Goal: Transaction & Acquisition: Purchase product/service

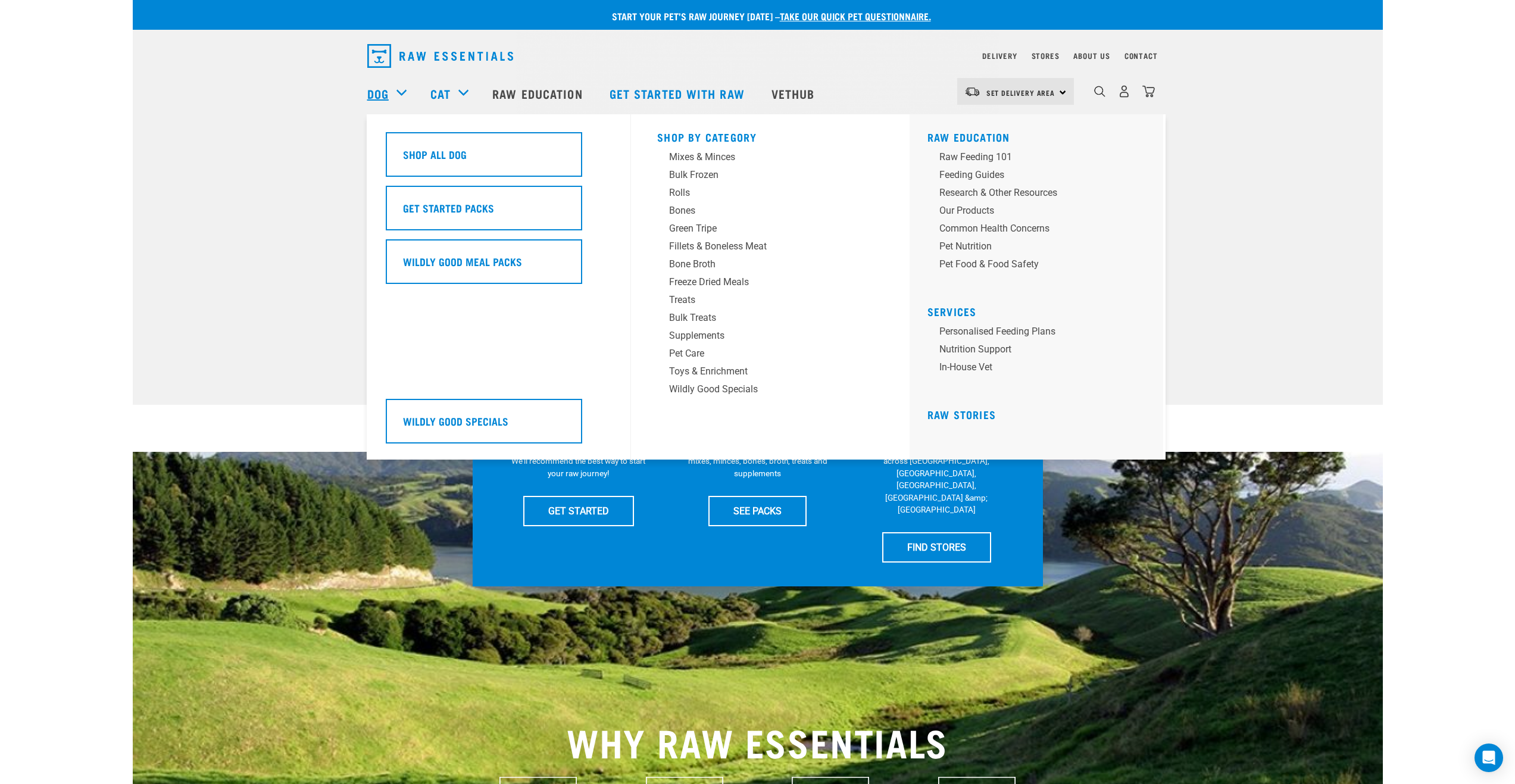
click at [373, 94] on link "Dog" at bounding box center [378, 94] width 22 height 18
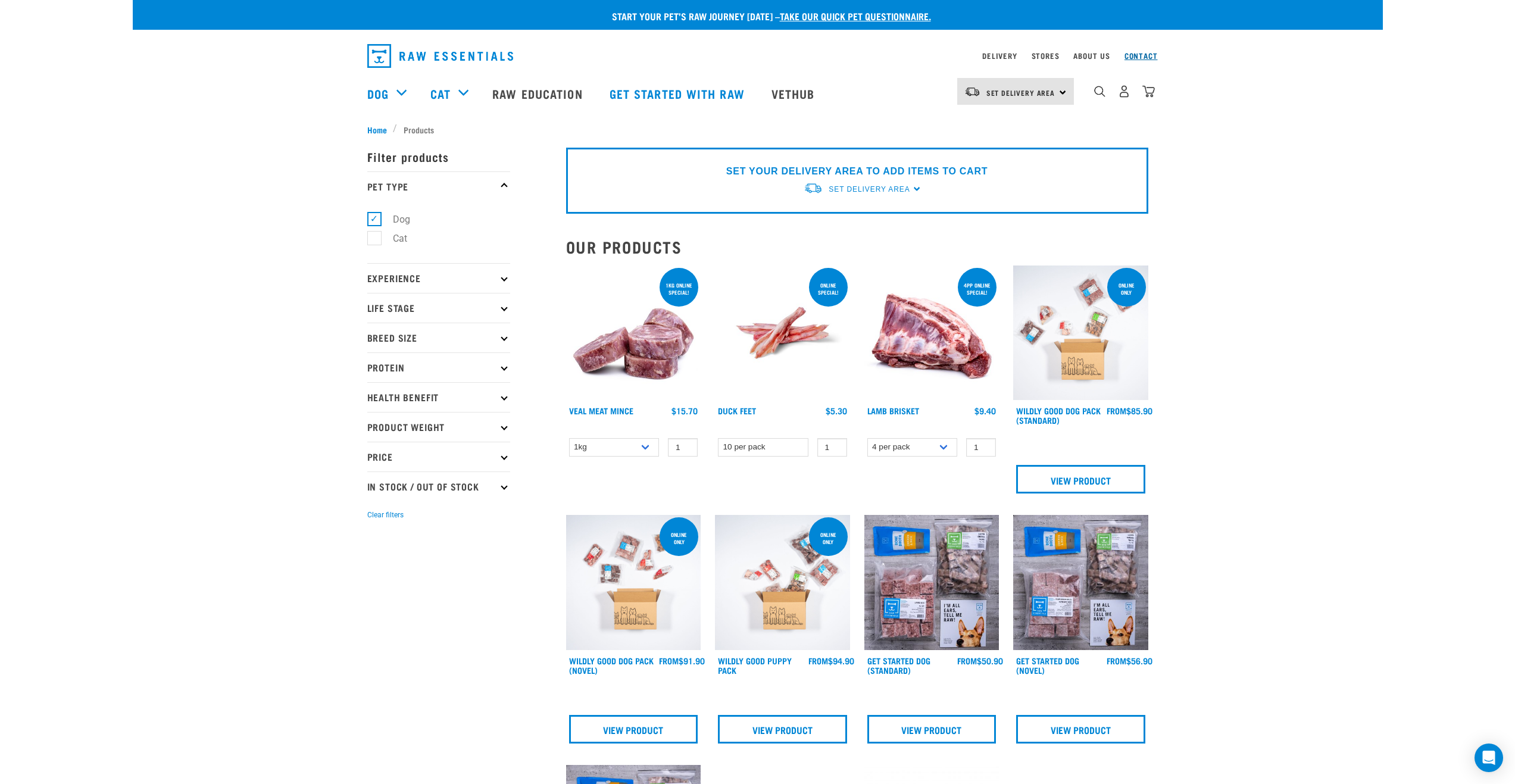
click at [1142, 53] on link "Contact" at bounding box center [1141, 56] width 33 height 4
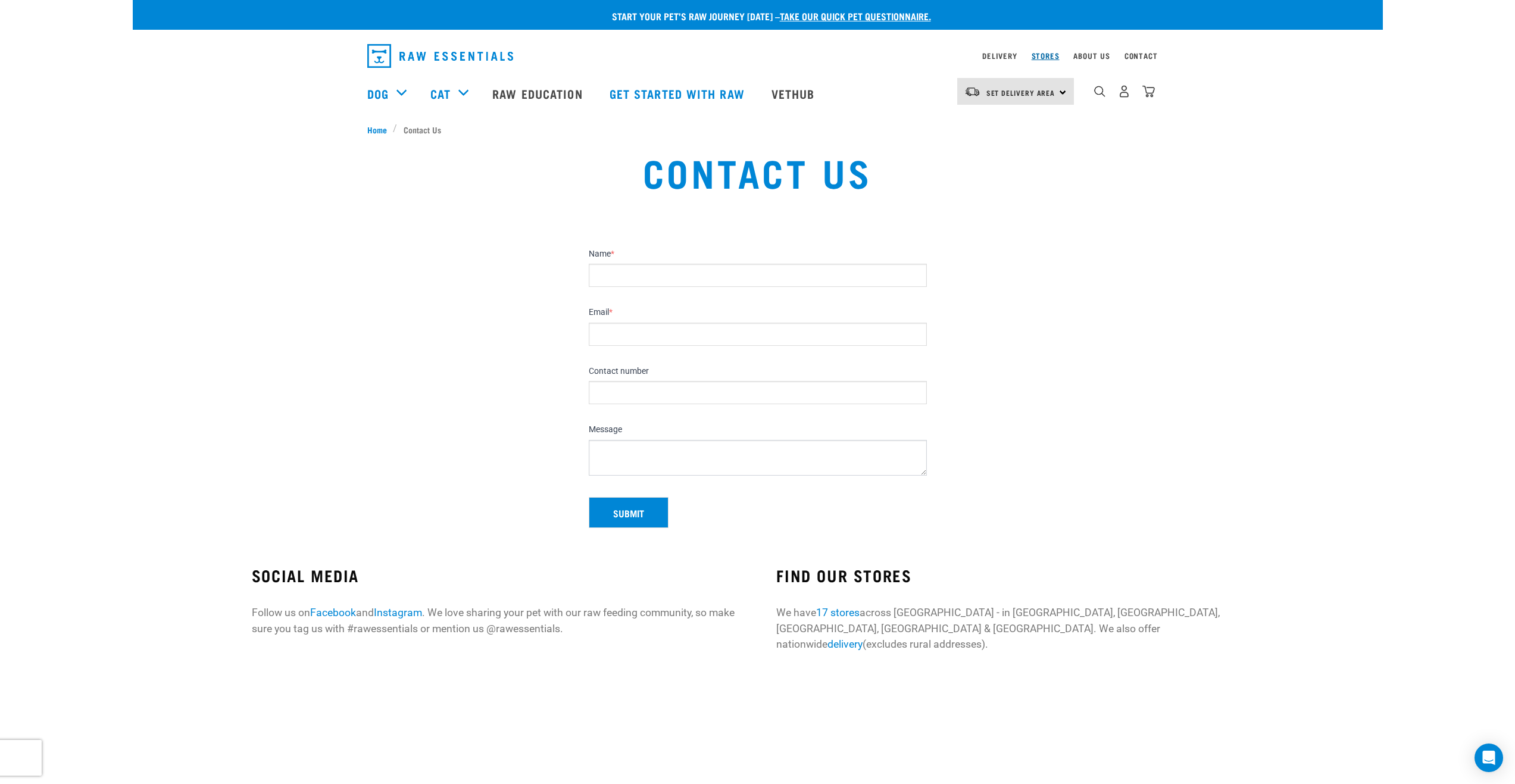
click at [1052, 56] on link "Stores" at bounding box center [1045, 56] width 28 height 4
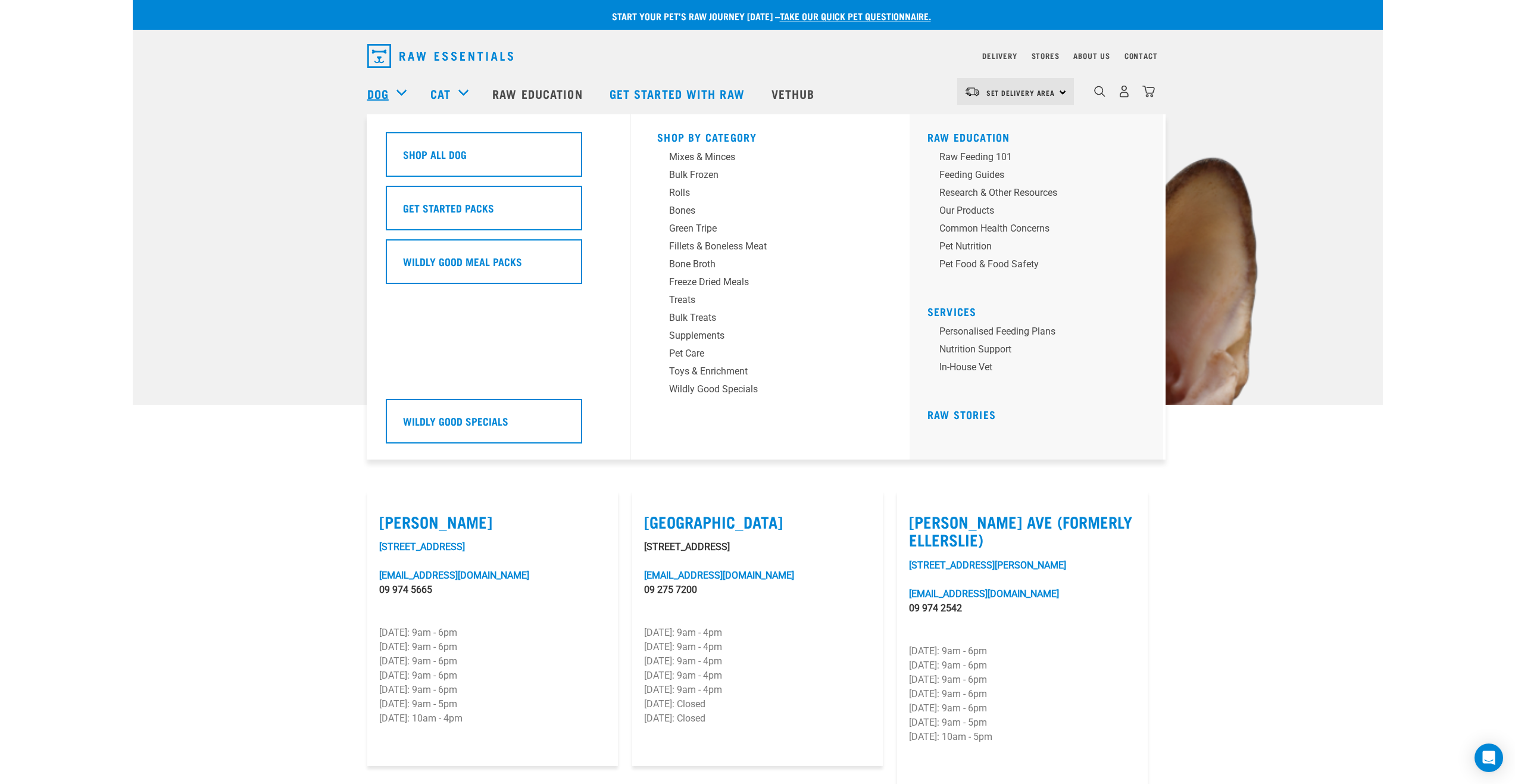
click at [368, 92] on link "Dog" at bounding box center [378, 94] width 22 height 18
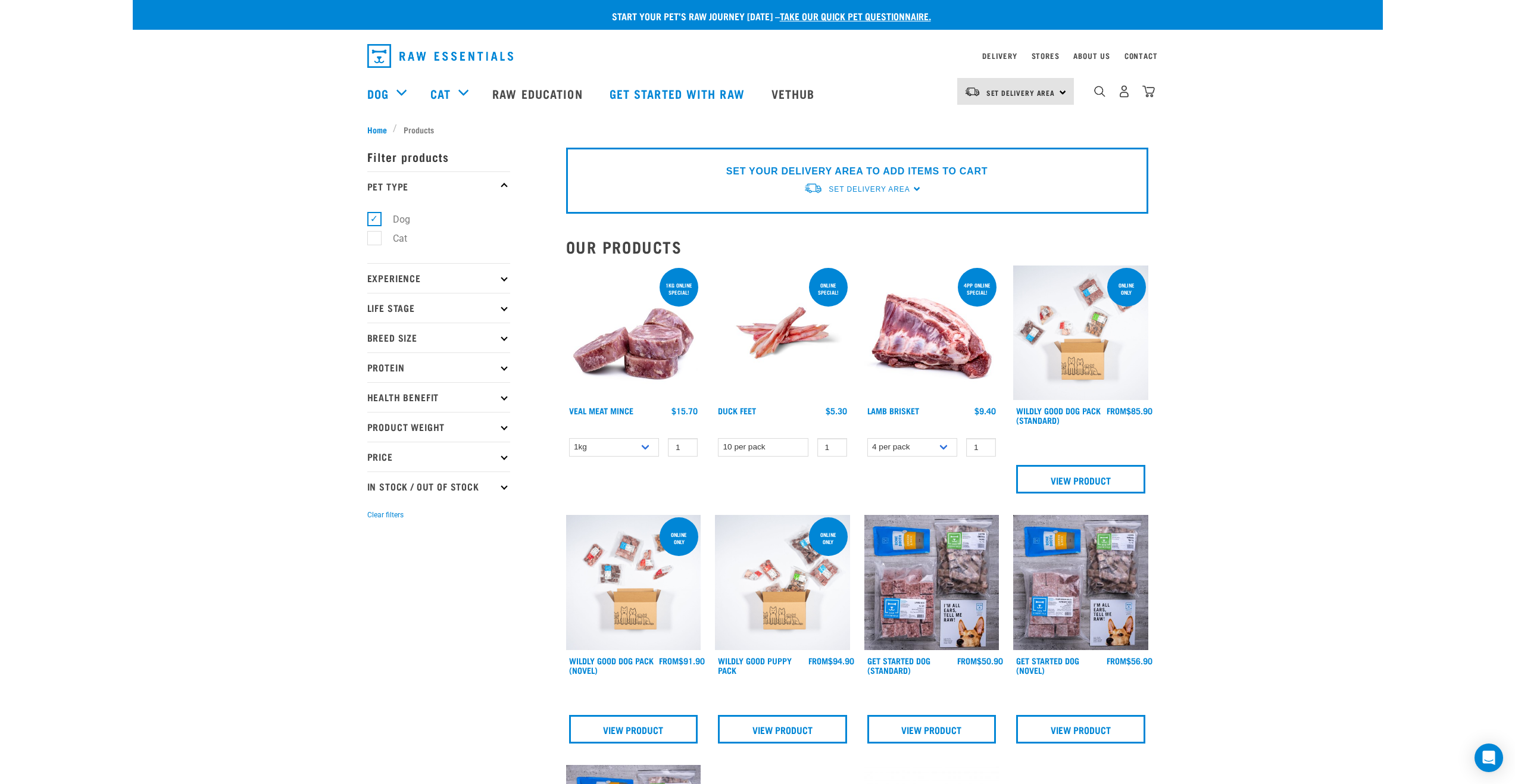
click at [506, 397] on icon at bounding box center [504, 397] width 6 height 6
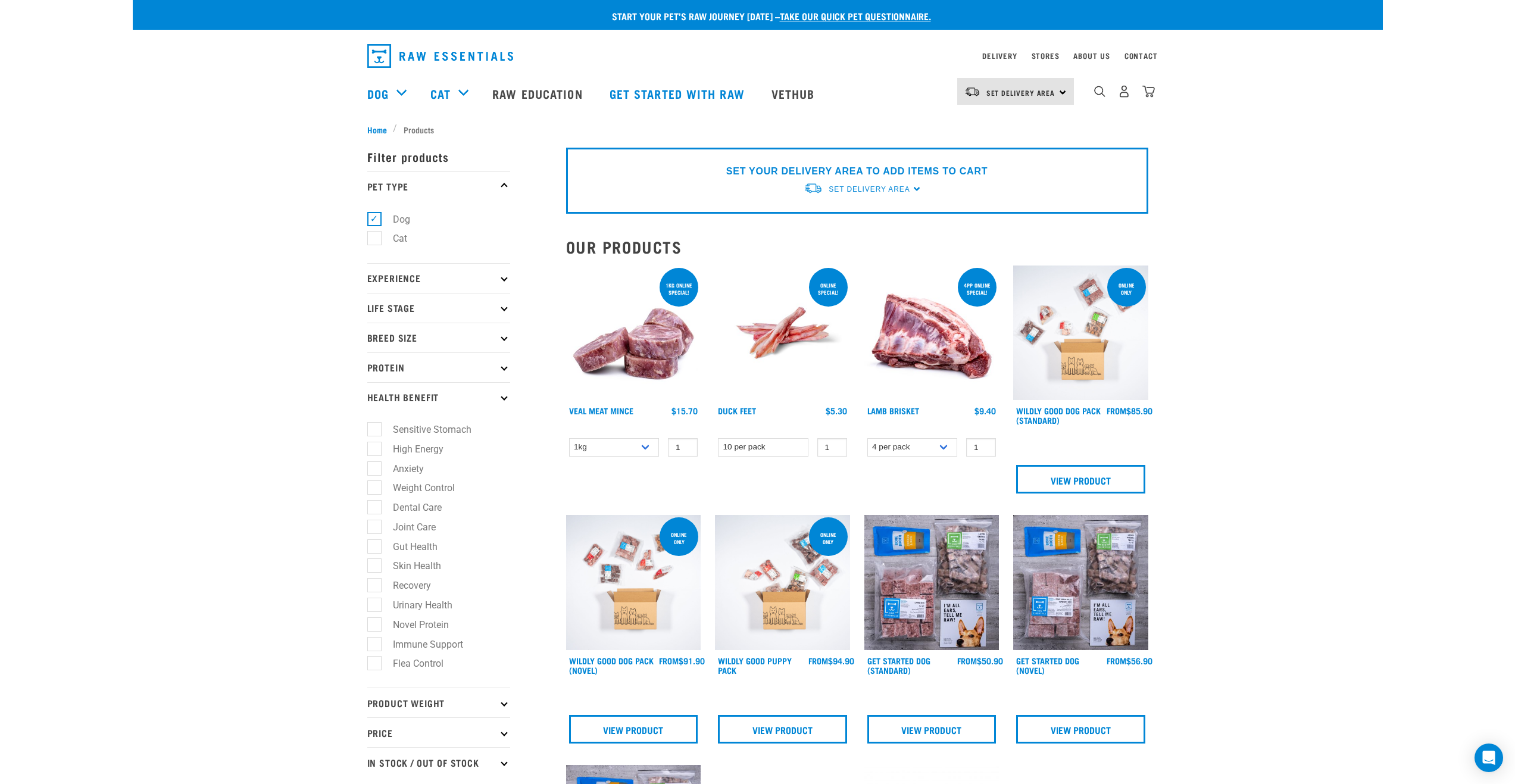
click at [376, 563] on label "Skin Health" at bounding box center [410, 565] width 72 height 15
click at [375, 563] on input "Skin Health" at bounding box center [371, 564] width 8 height 8
click at [376, 563] on label "Skin Health" at bounding box center [410, 565] width 72 height 15
click at [375, 563] on input "Skin Health" at bounding box center [371, 564] width 8 height 8
checkbox input "false"
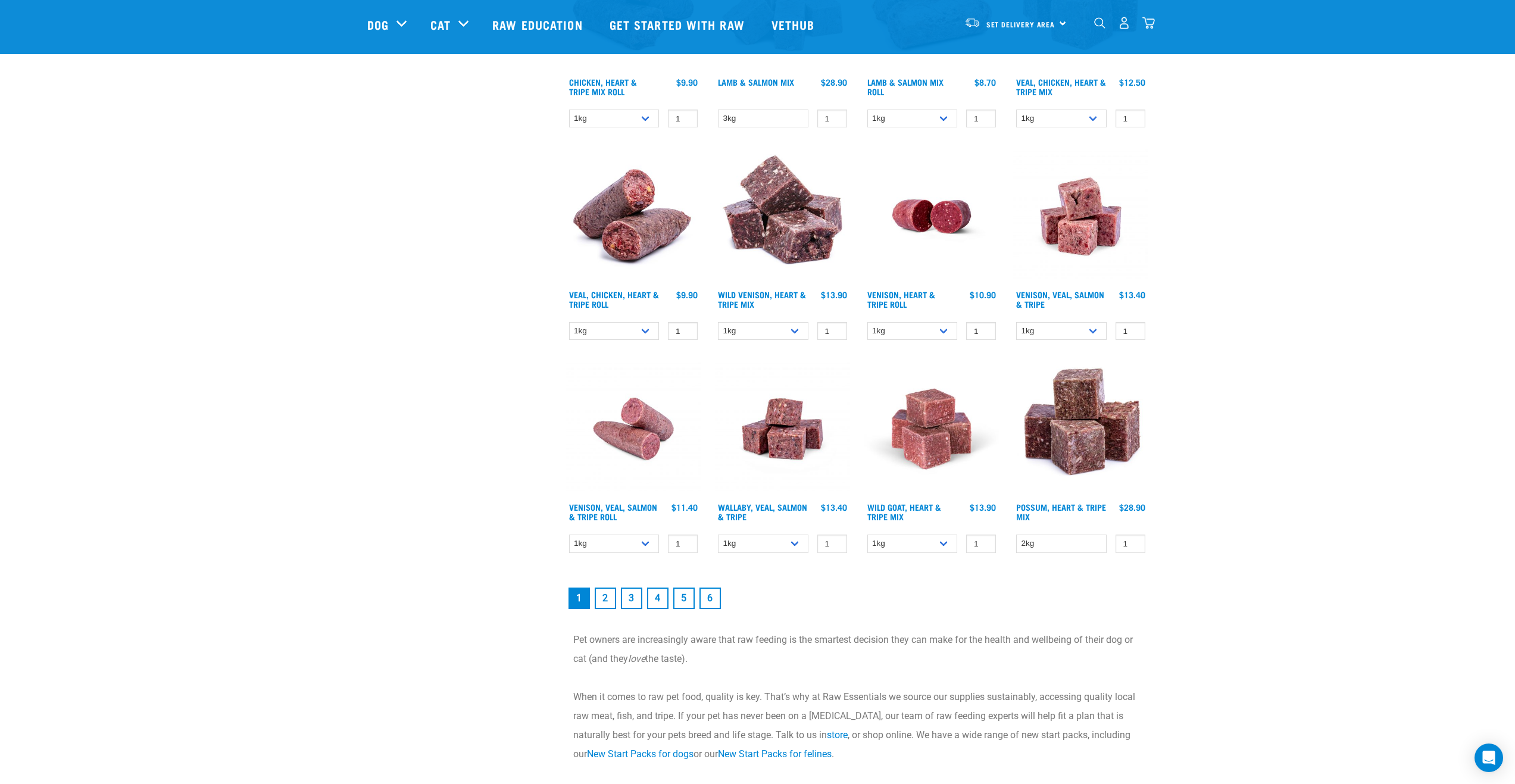
scroll to position [1428, 0]
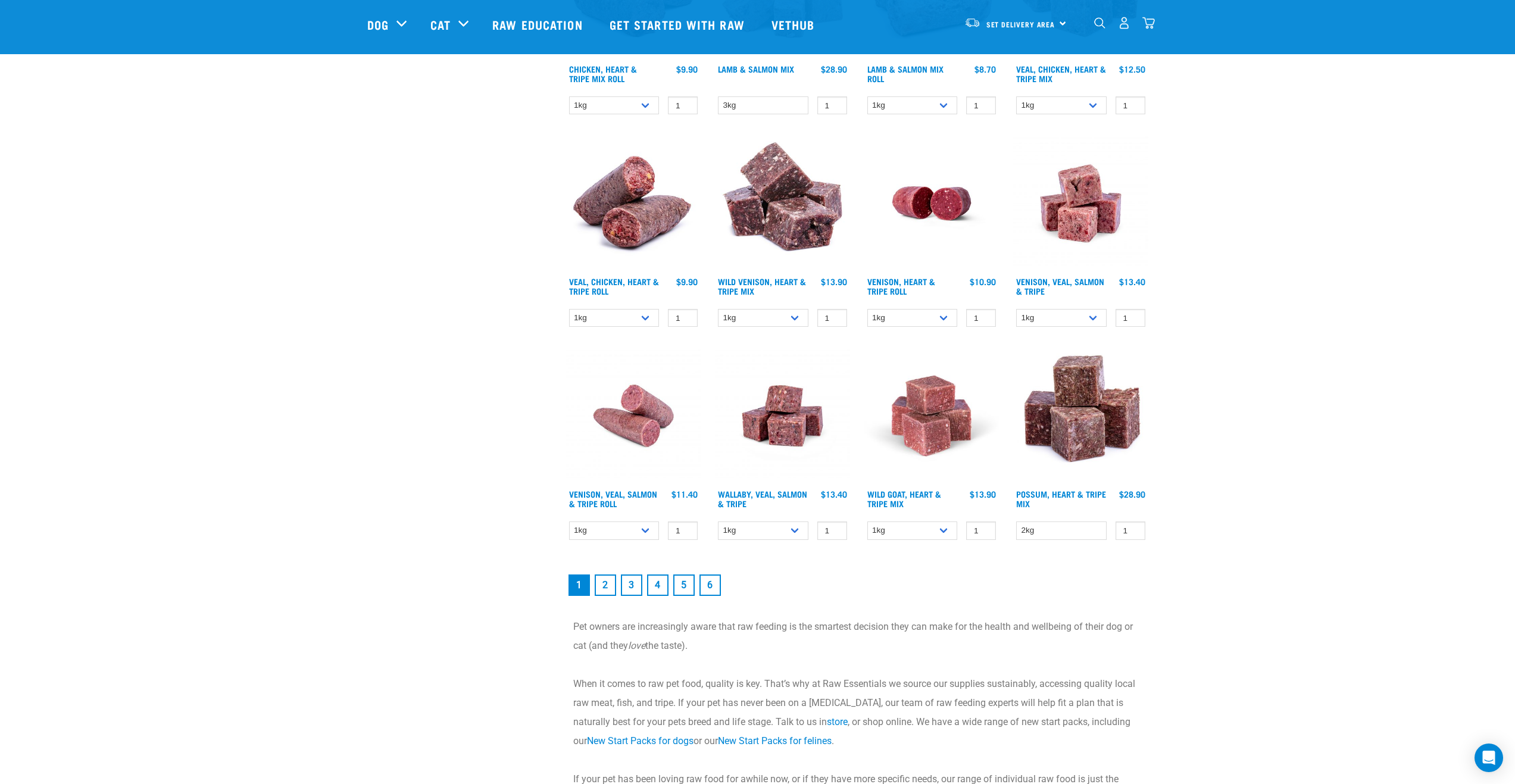
click at [605, 585] on link "2" at bounding box center [605, 585] width 22 height 22
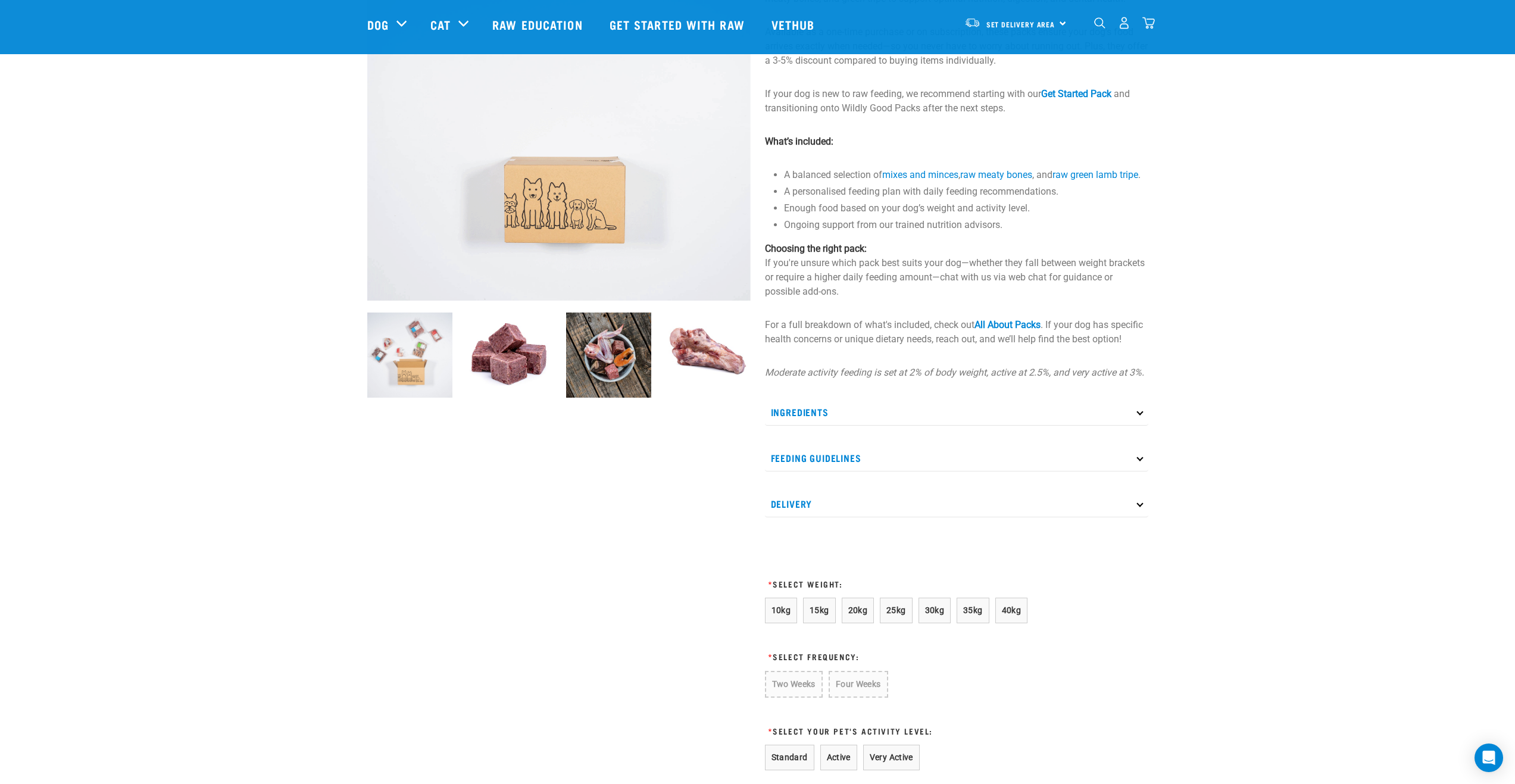
scroll to position [178, 0]
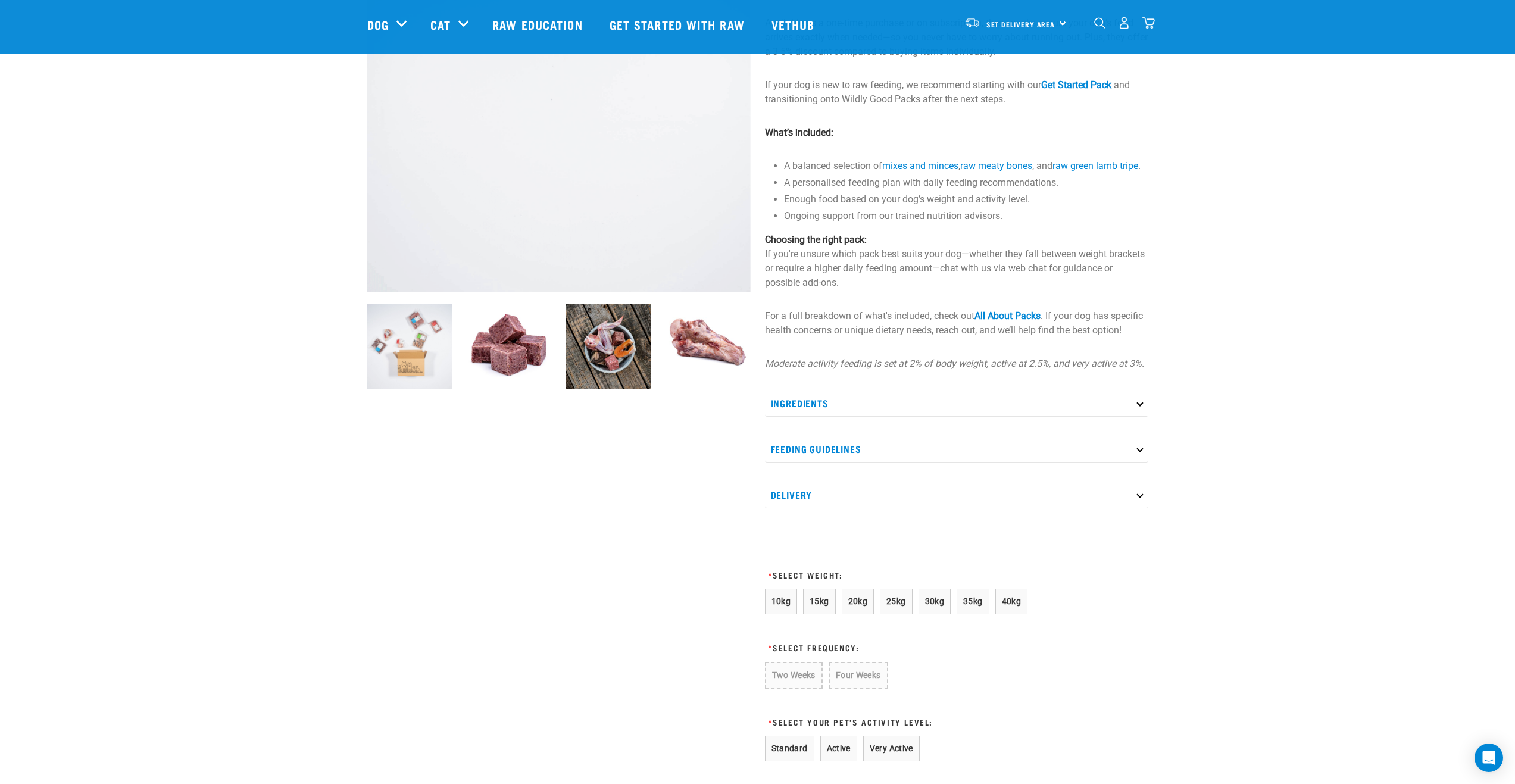
click at [1140, 406] on icon at bounding box center [1139, 402] width 6 height 6
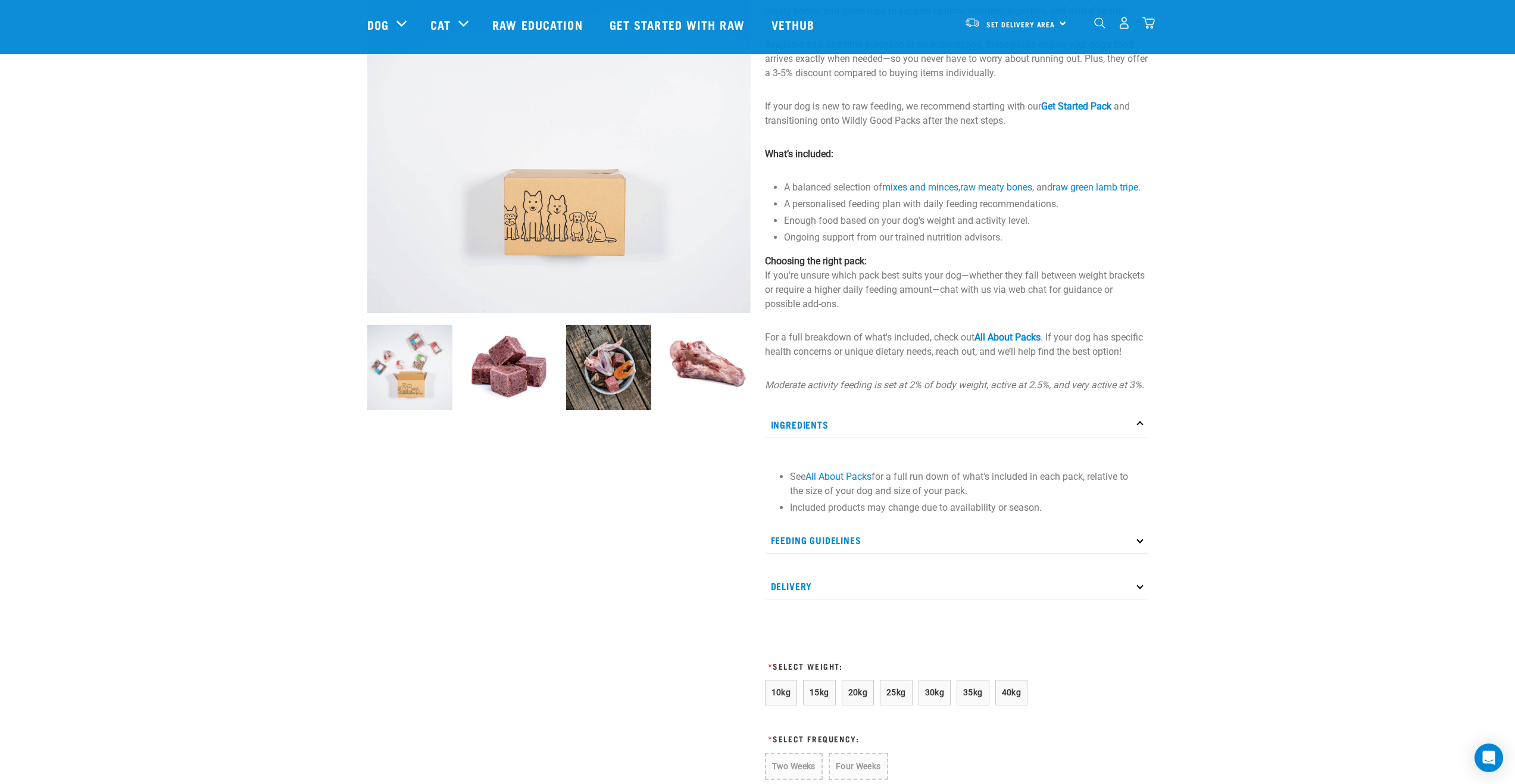
scroll to position [119, 0]
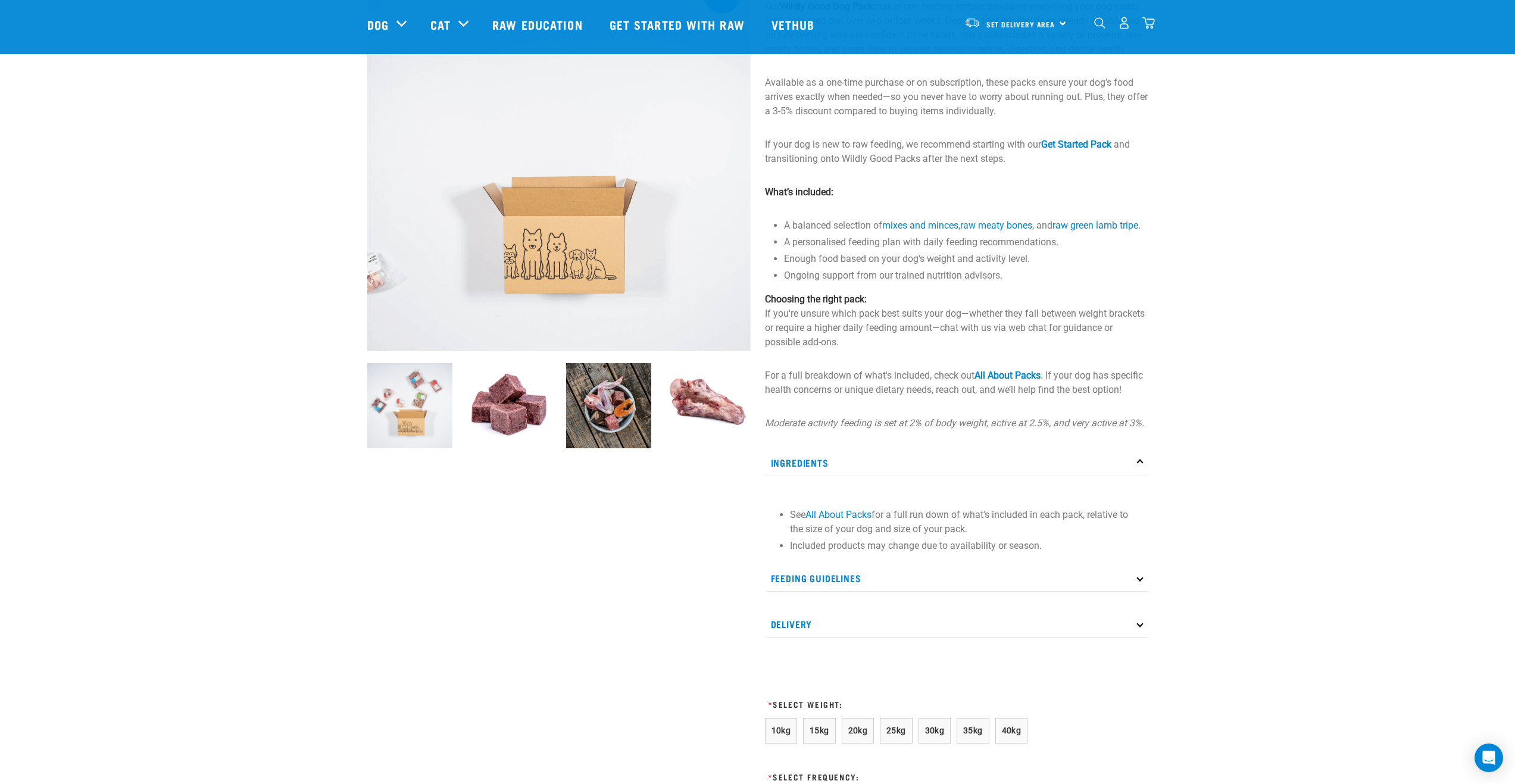
click at [499, 391] on img at bounding box center [509, 406] width 85 height 85
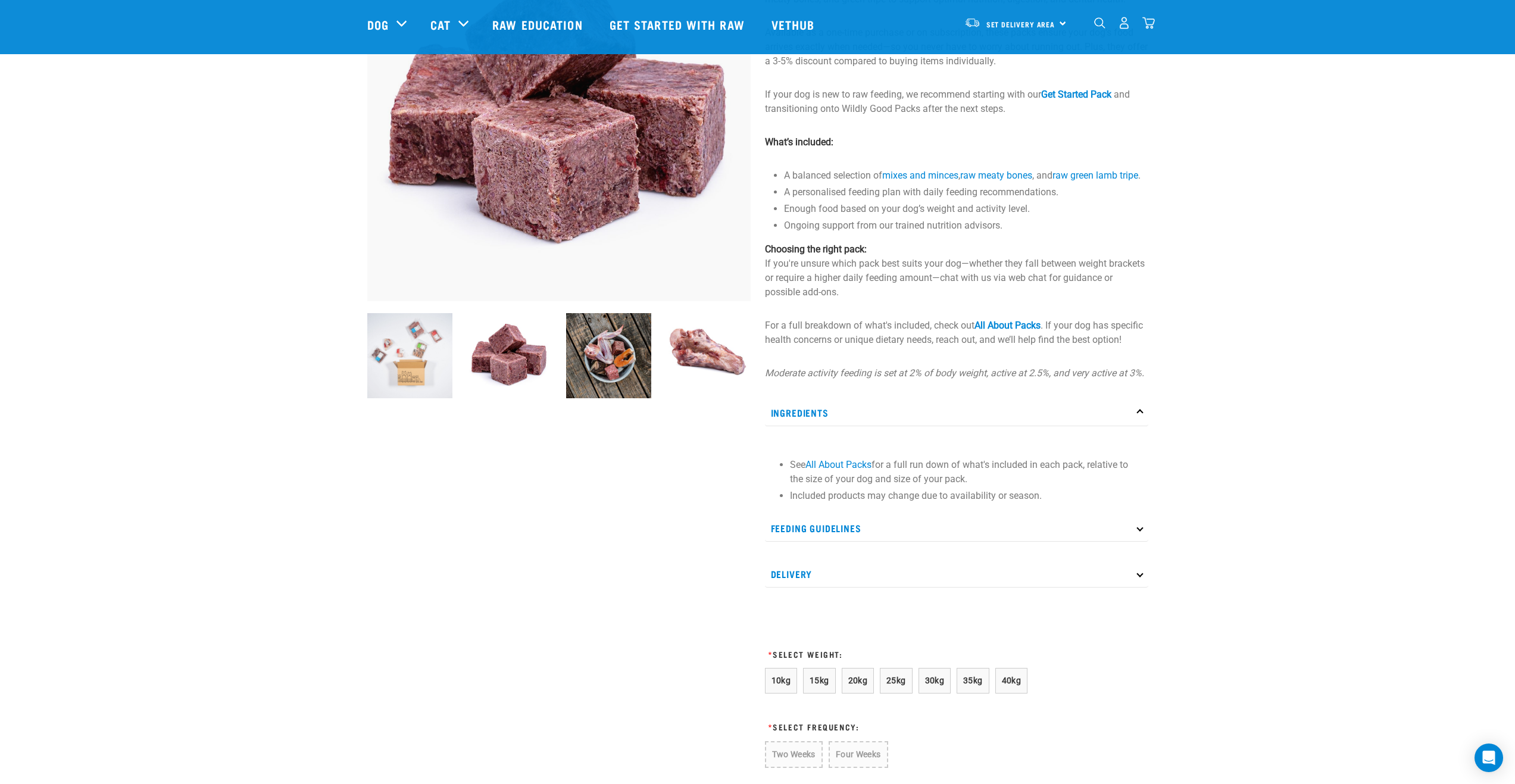
scroll to position [74, 0]
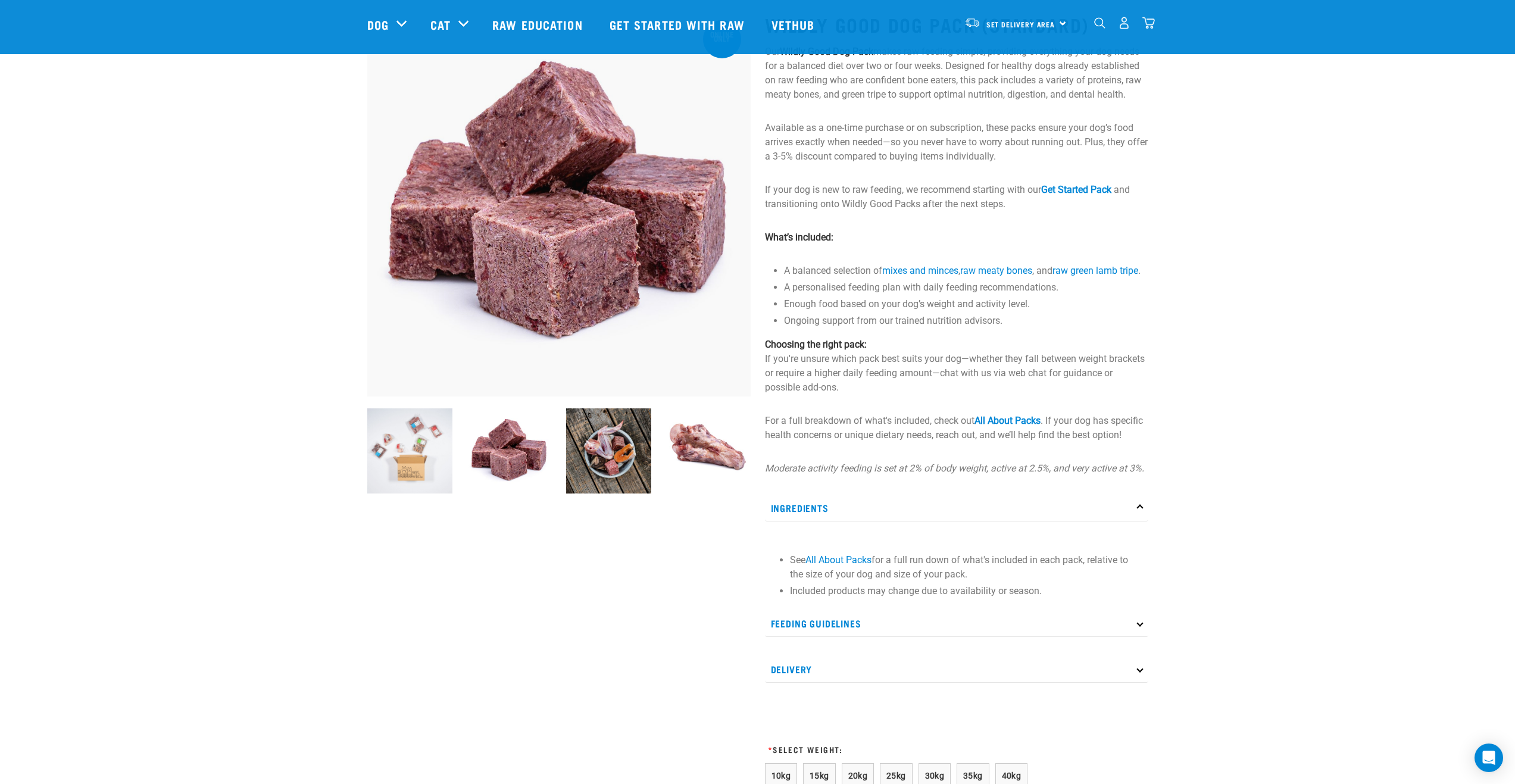
click at [611, 456] on img at bounding box center [609, 451] width 85 height 85
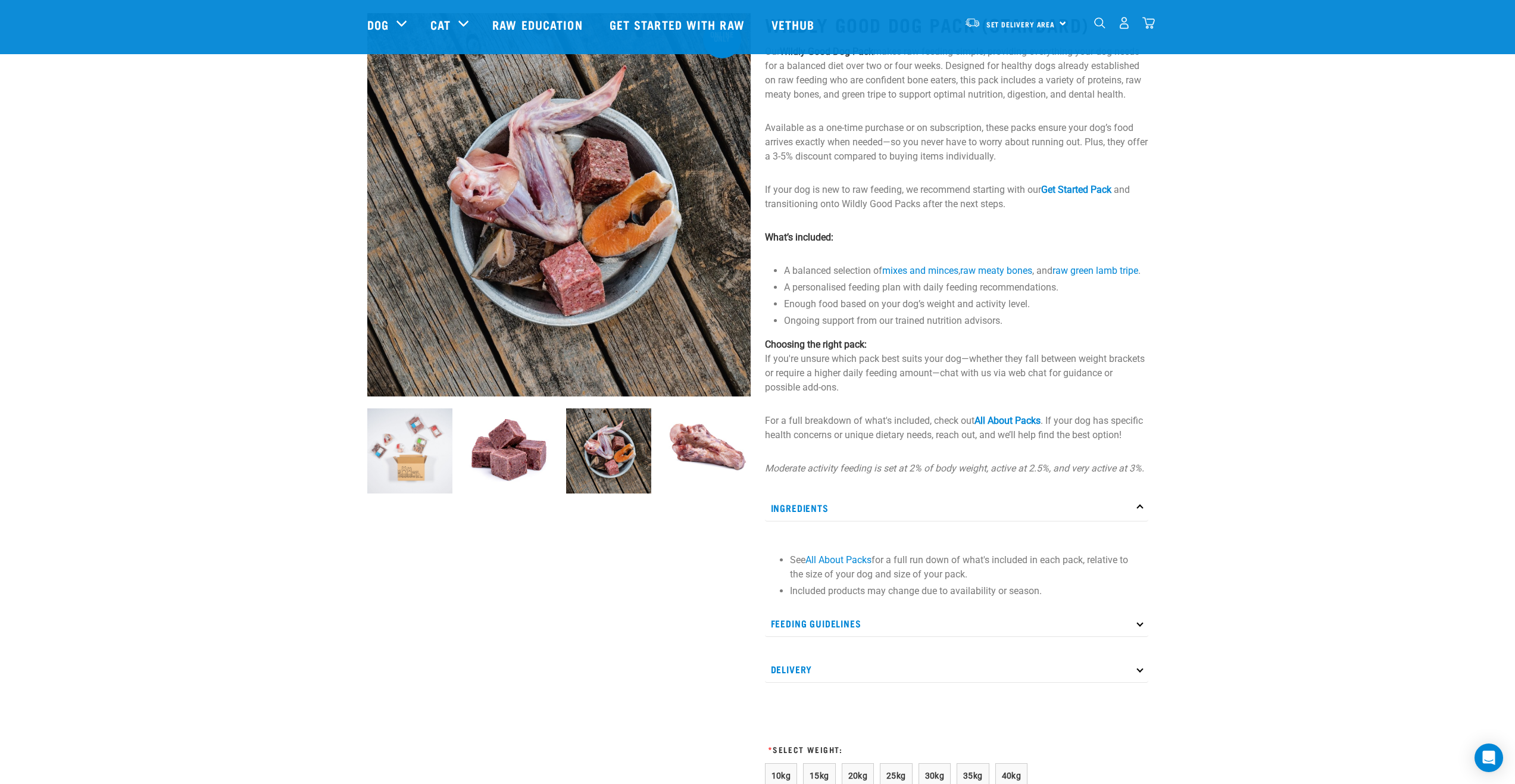
click at [713, 452] on img at bounding box center [708, 451] width 85 height 85
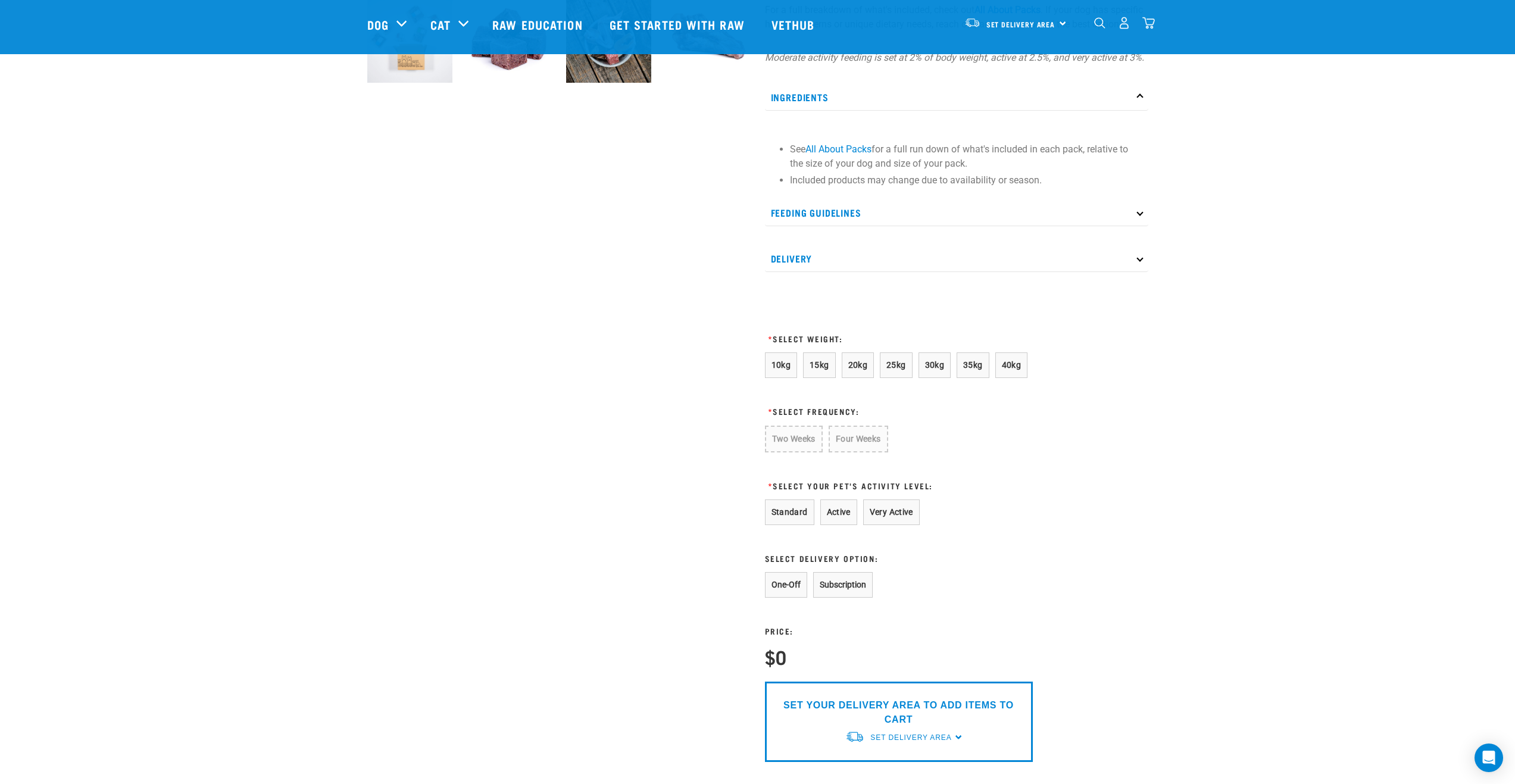
scroll to position [490, 0]
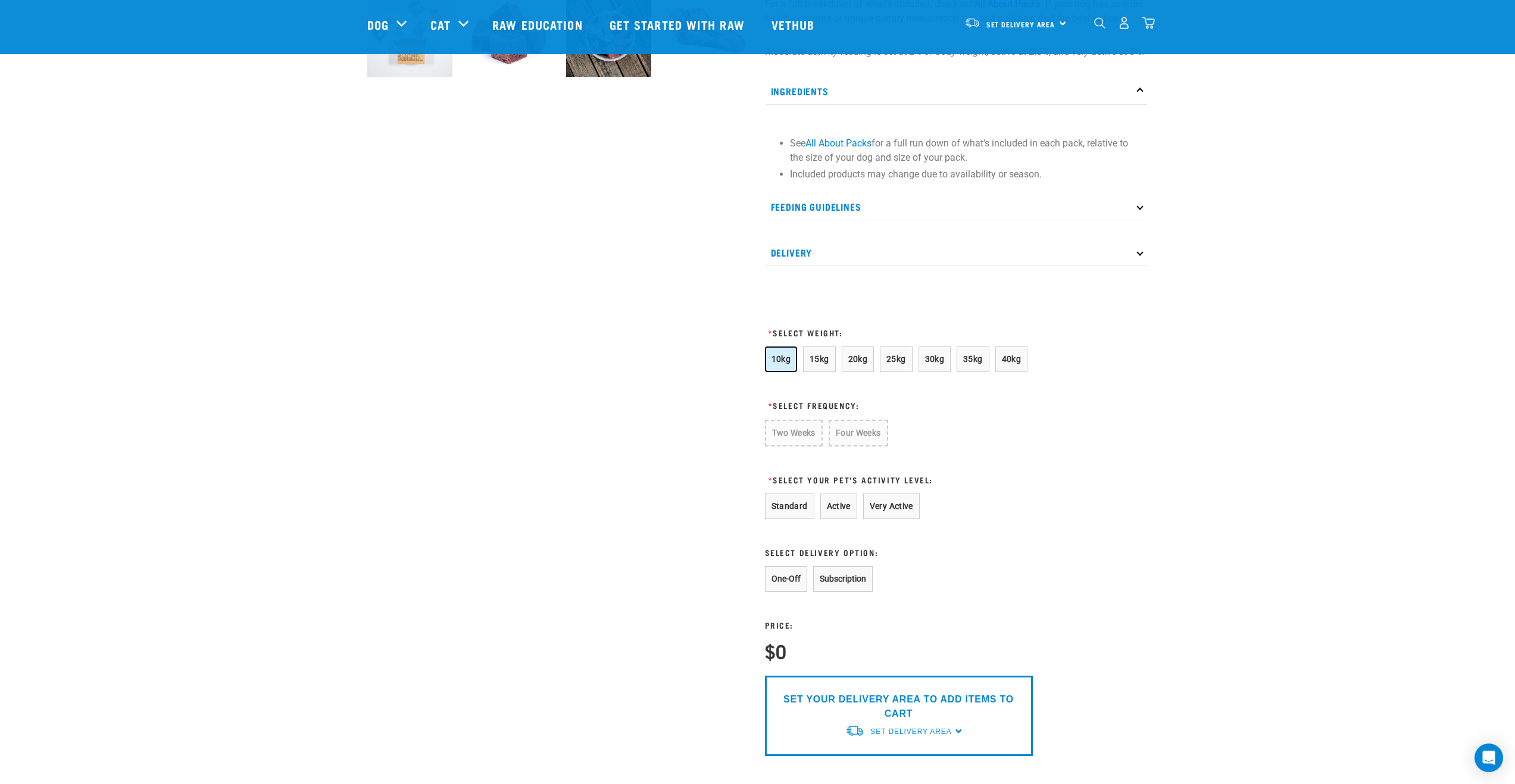
click at [786, 364] on span "10kg" at bounding box center [781, 359] width 19 height 10
click at [818, 368] on button "15kg" at bounding box center [819, 359] width 33 height 26
click at [854, 364] on span "20kg" at bounding box center [858, 359] width 19 height 10
click at [888, 364] on span "25kg" at bounding box center [896, 359] width 19 height 10
click at [784, 590] on button "One-Off" at bounding box center [786, 577] width 42 height 26
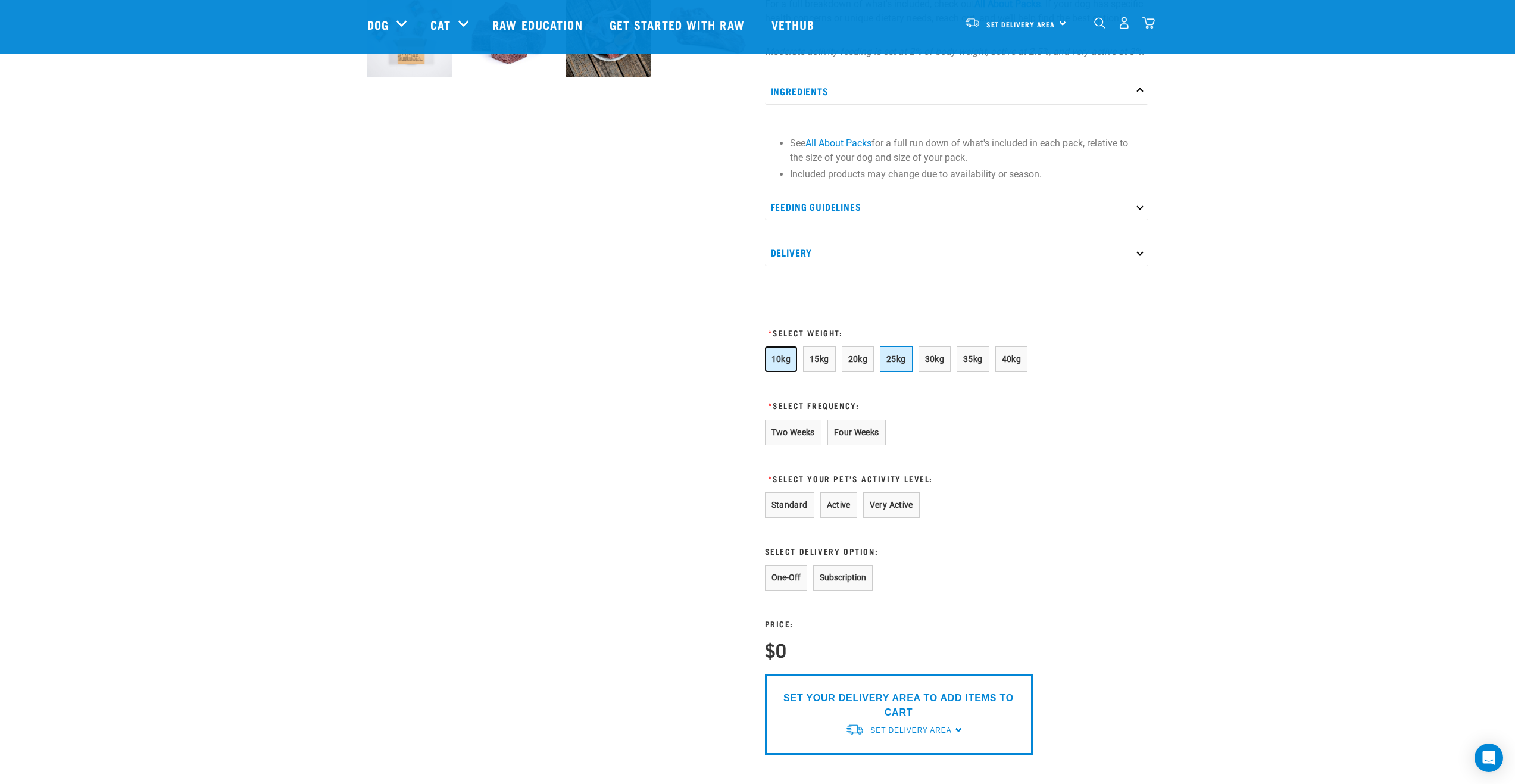
click at [788, 364] on span "10kg" at bounding box center [781, 359] width 19 height 10
click at [822, 364] on span "15kg" at bounding box center [820, 359] width 19 height 10
click at [846, 372] on button "20kg" at bounding box center [858, 359] width 33 height 26
click at [791, 518] on button "Standard" at bounding box center [789, 505] width 49 height 26
click at [839, 514] on button "Active" at bounding box center [838, 505] width 37 height 26
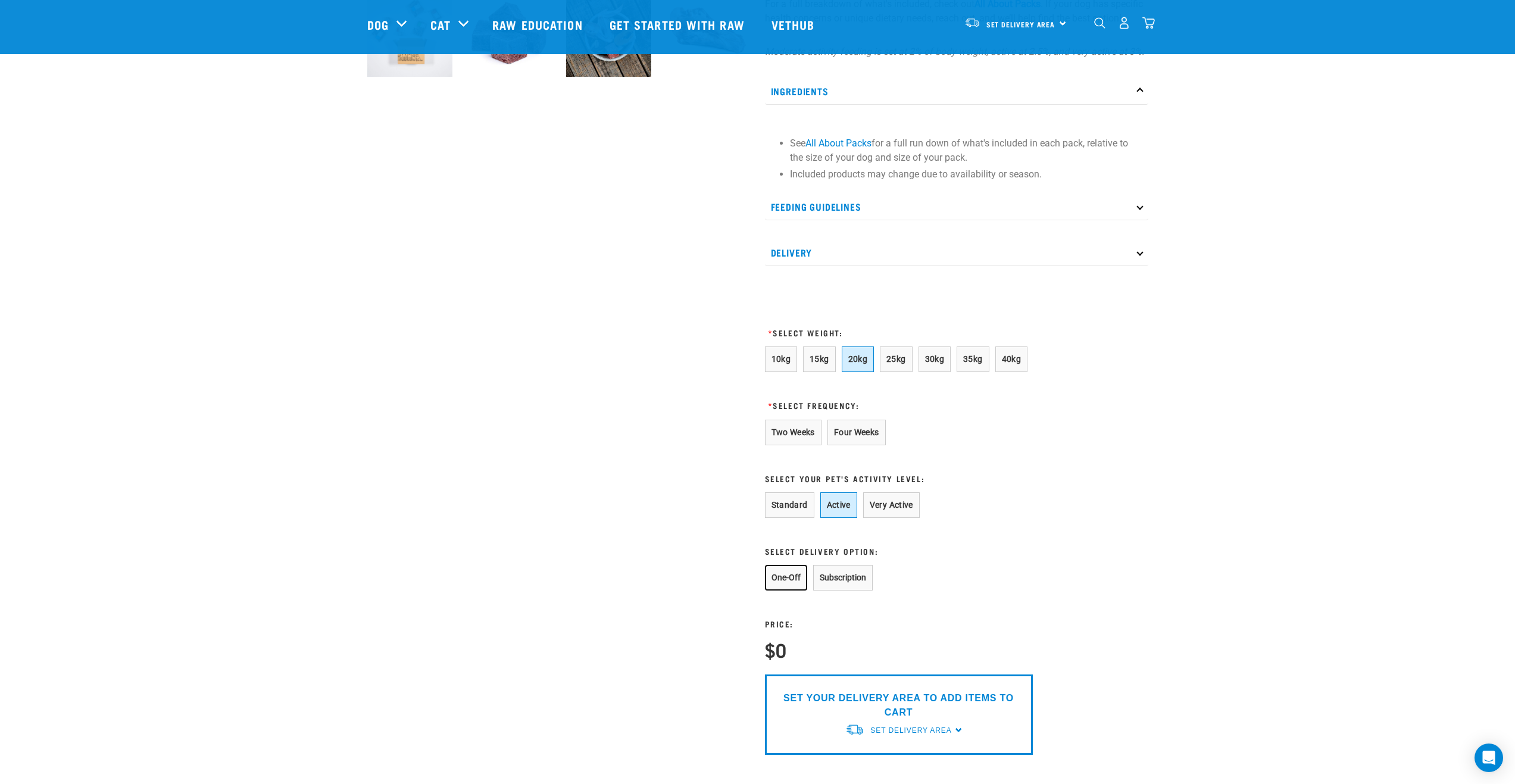
click at [784, 590] on button "One-Off" at bounding box center [786, 577] width 42 height 26
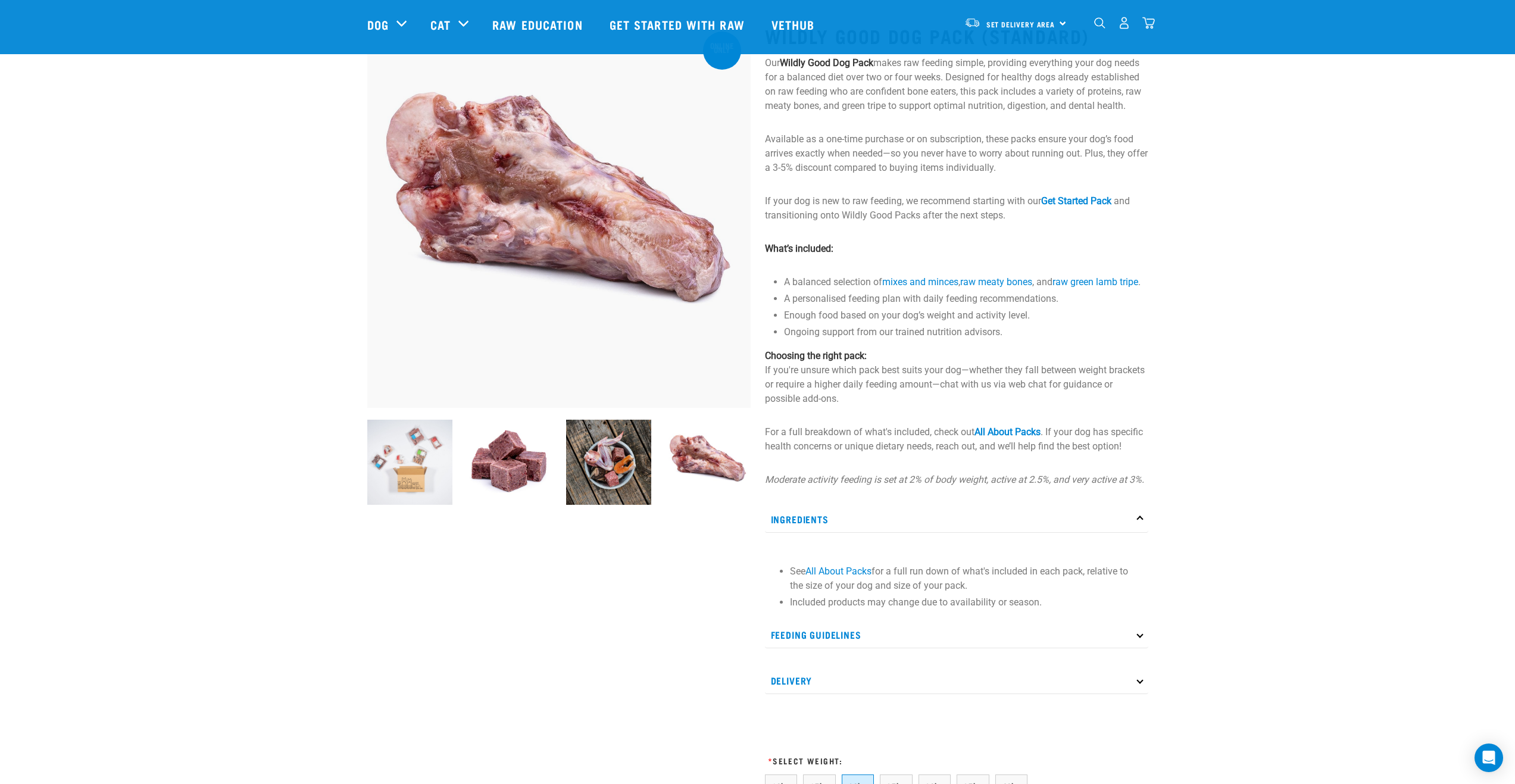
scroll to position [0, 0]
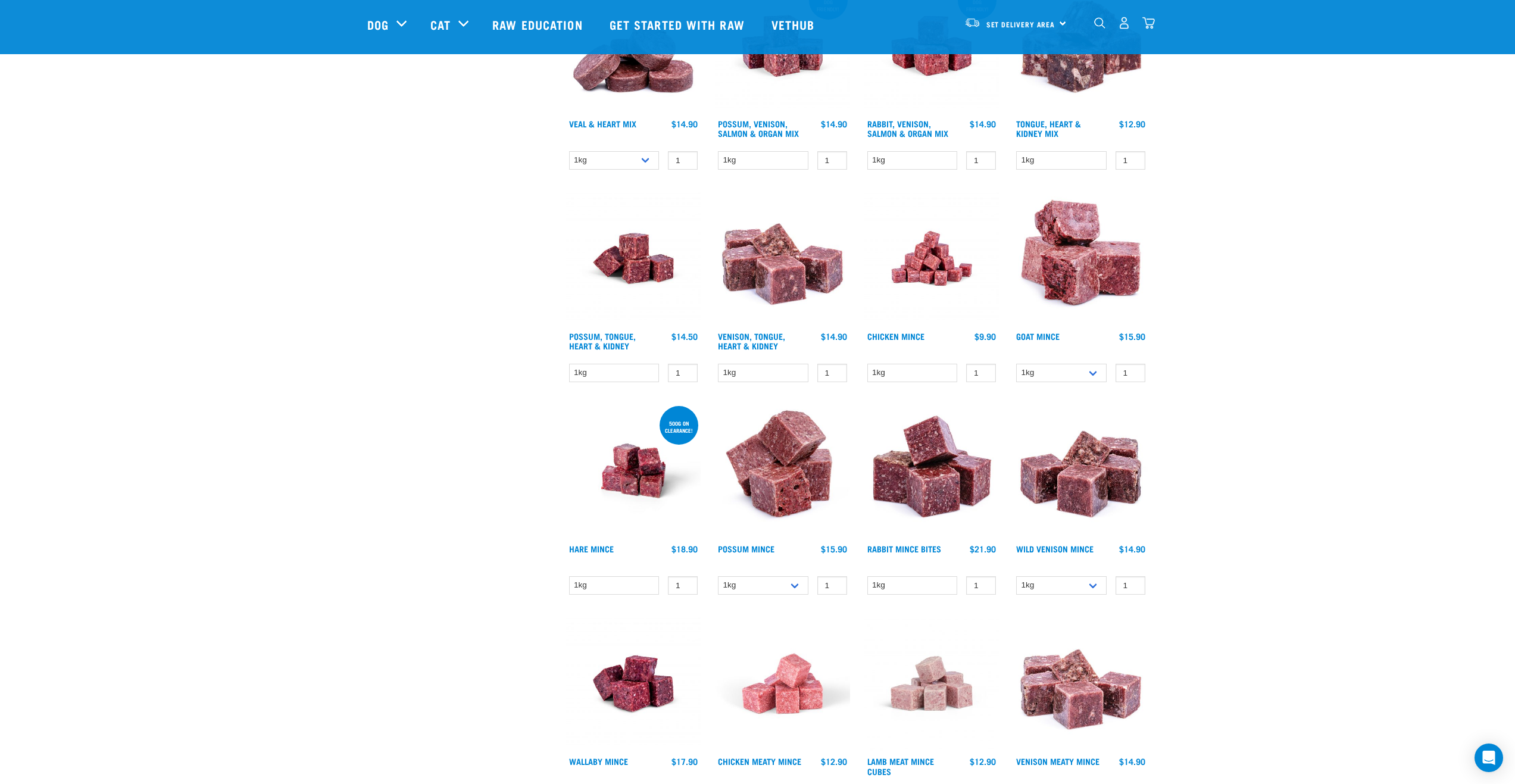
scroll to position [417, 0]
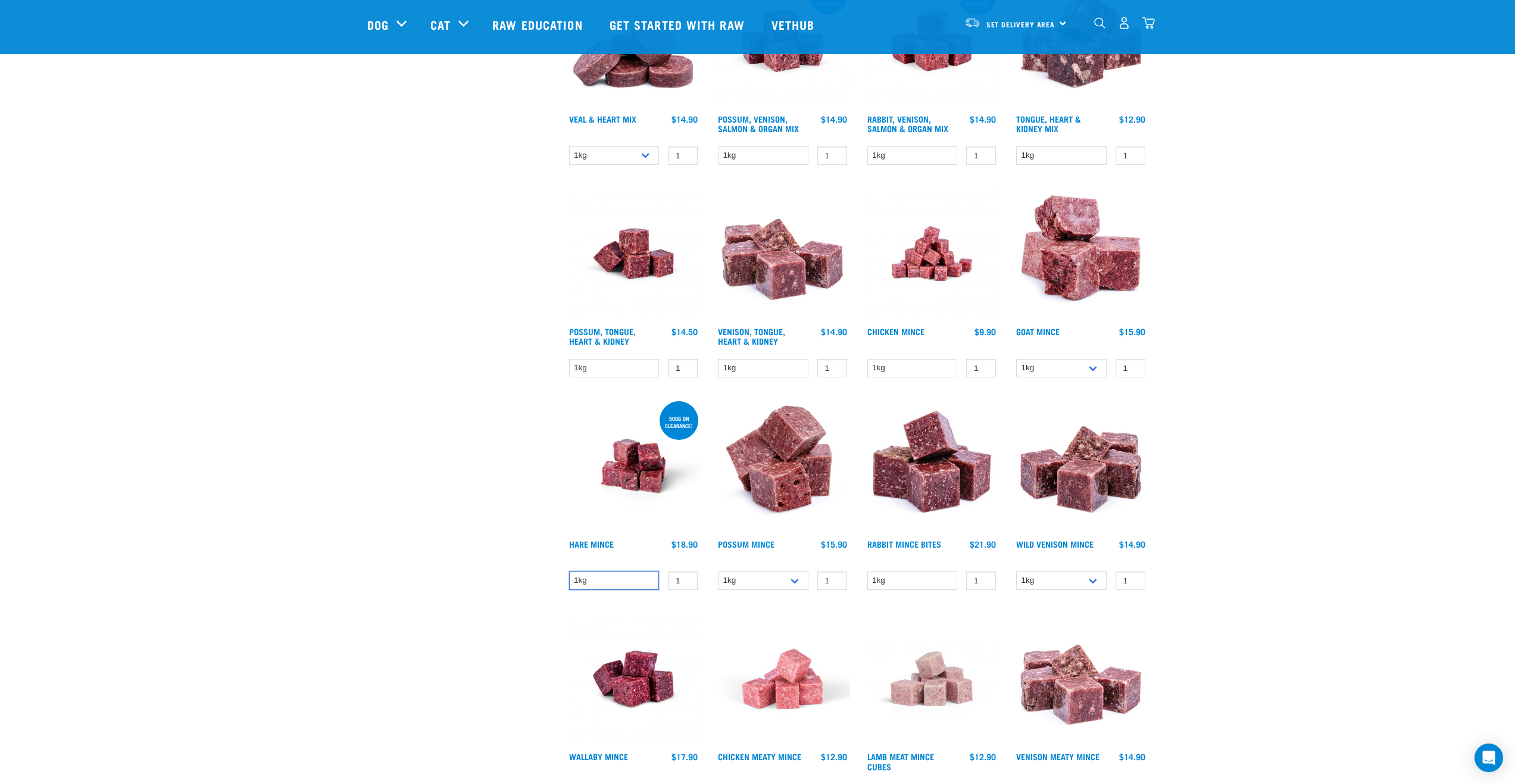
click at [631, 575] on select "1kg" at bounding box center [614, 581] width 90 height 19
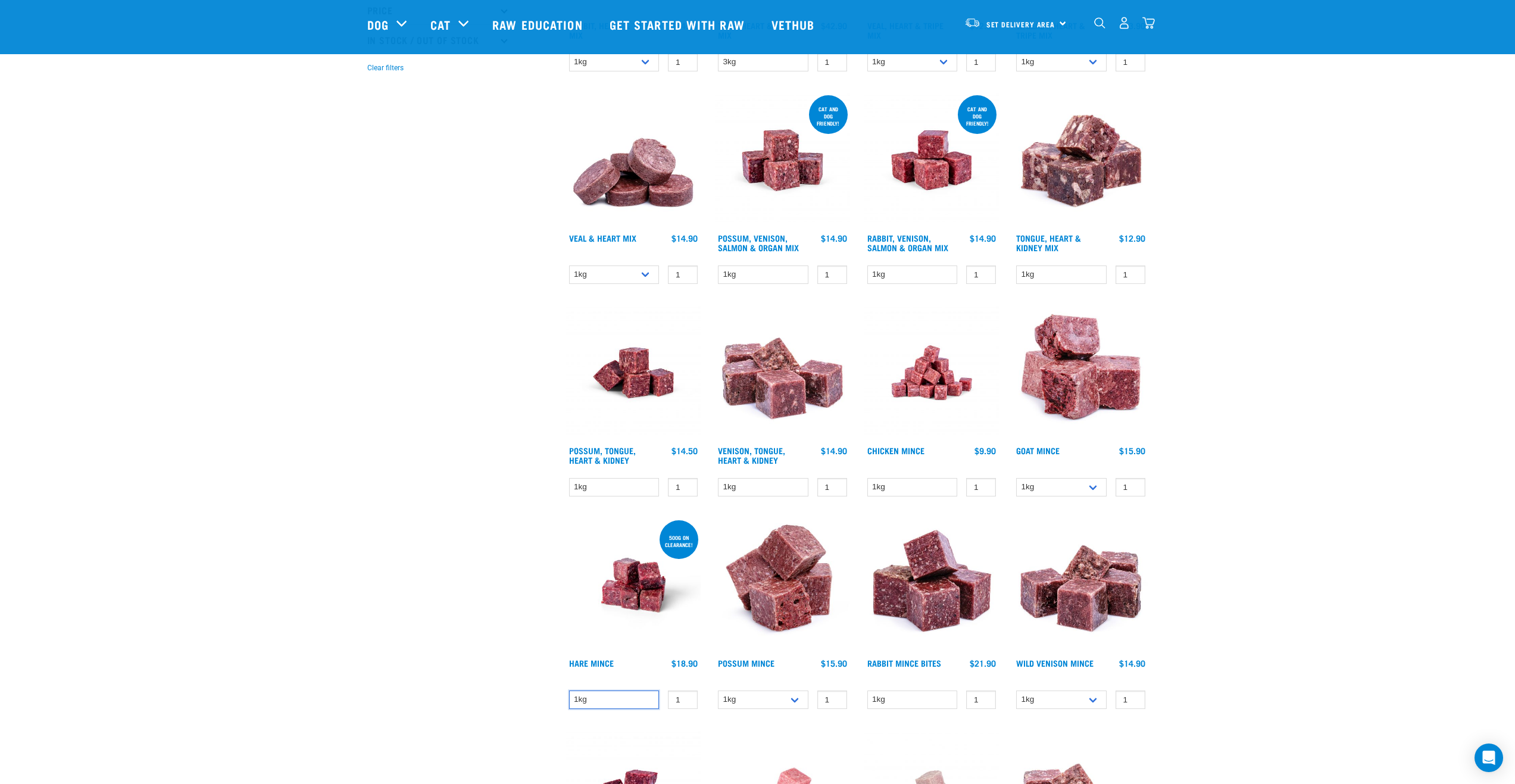
scroll to position [0, 0]
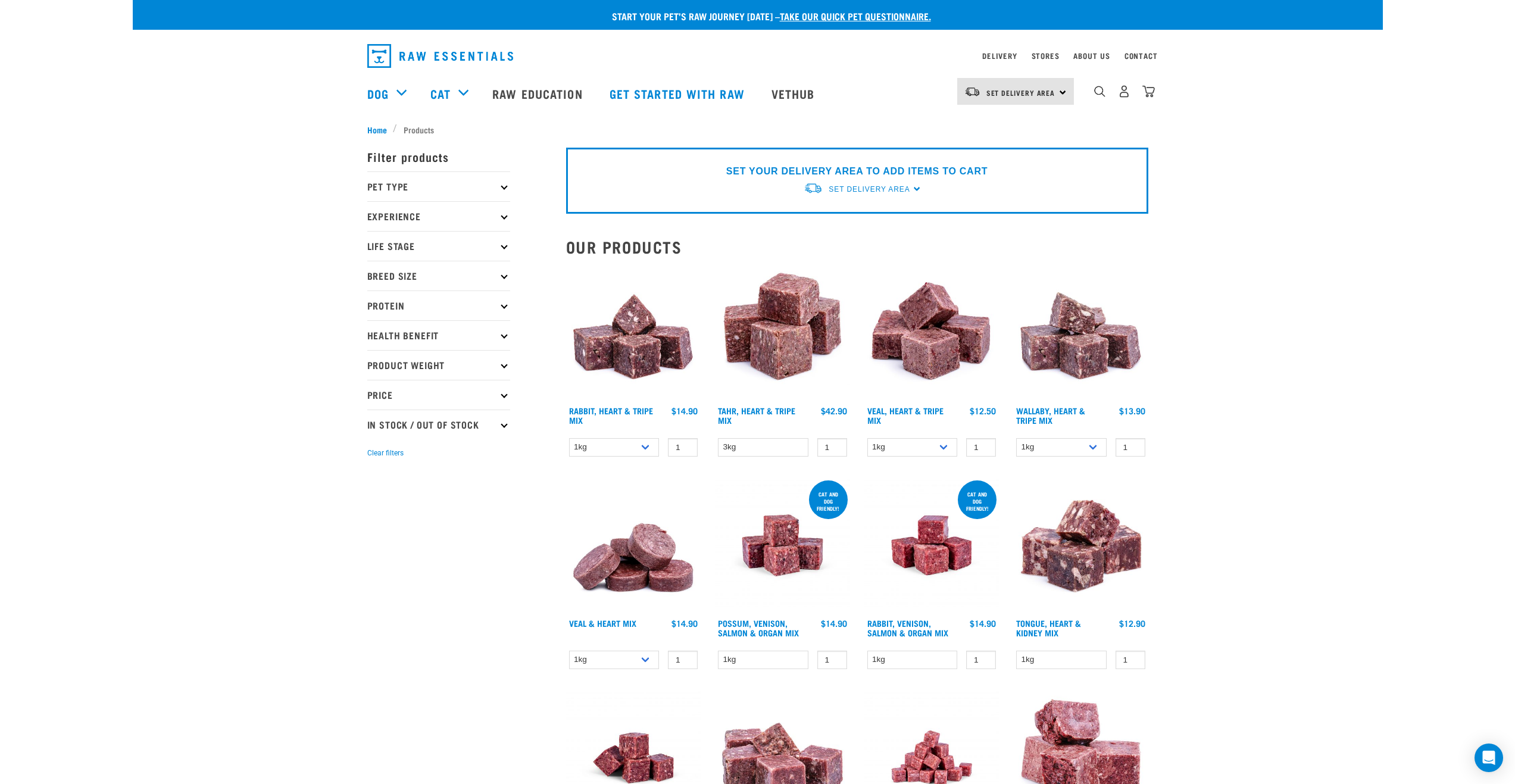
click at [504, 215] on icon at bounding box center [504, 216] width 6 height 6
click at [506, 307] on icon at bounding box center [504, 307] width 6 height 6
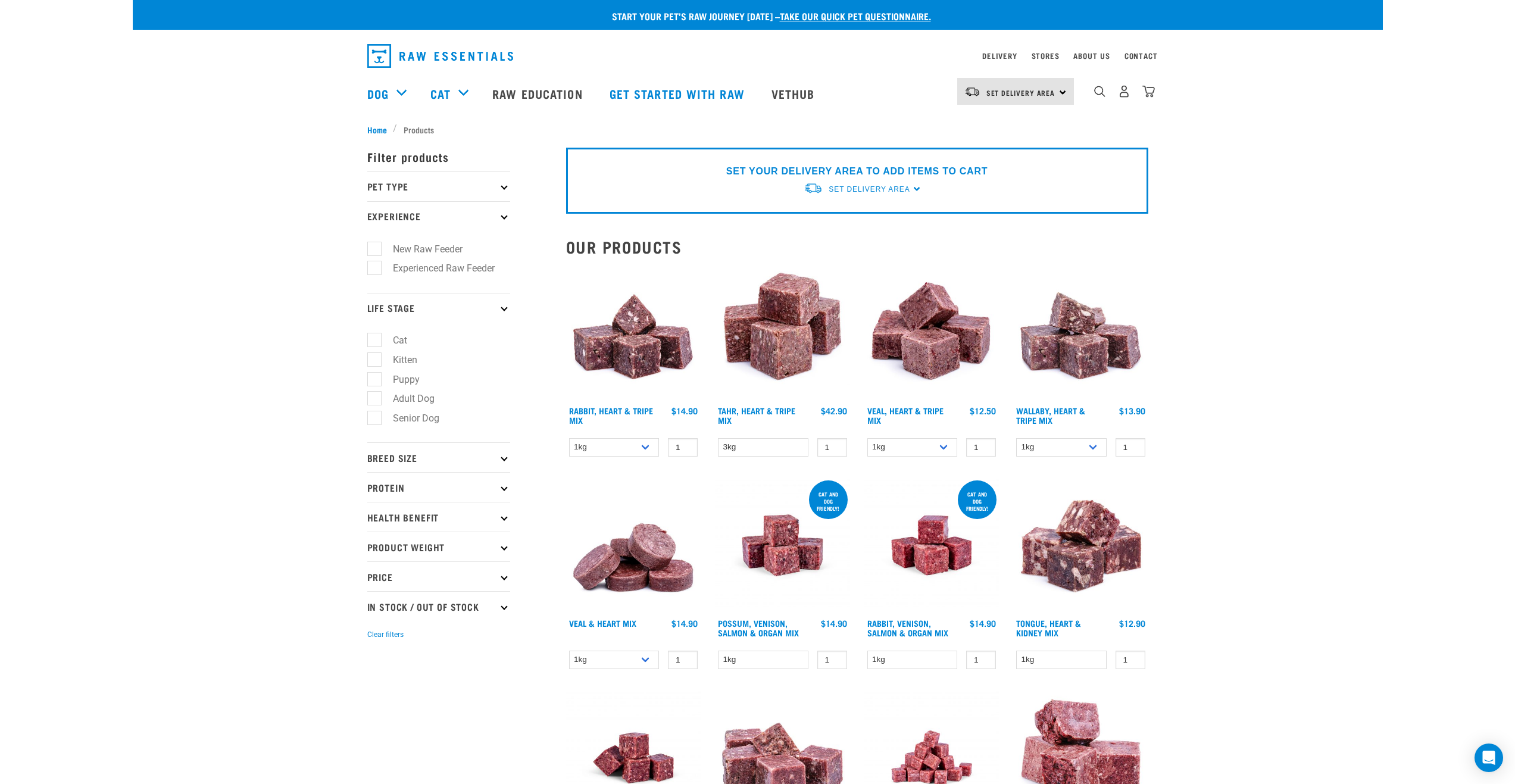
click at [504, 457] on icon at bounding box center [504, 457] width 6 height 6
click at [504, 573] on p "Protein" at bounding box center [439, 568] width 143 height 30
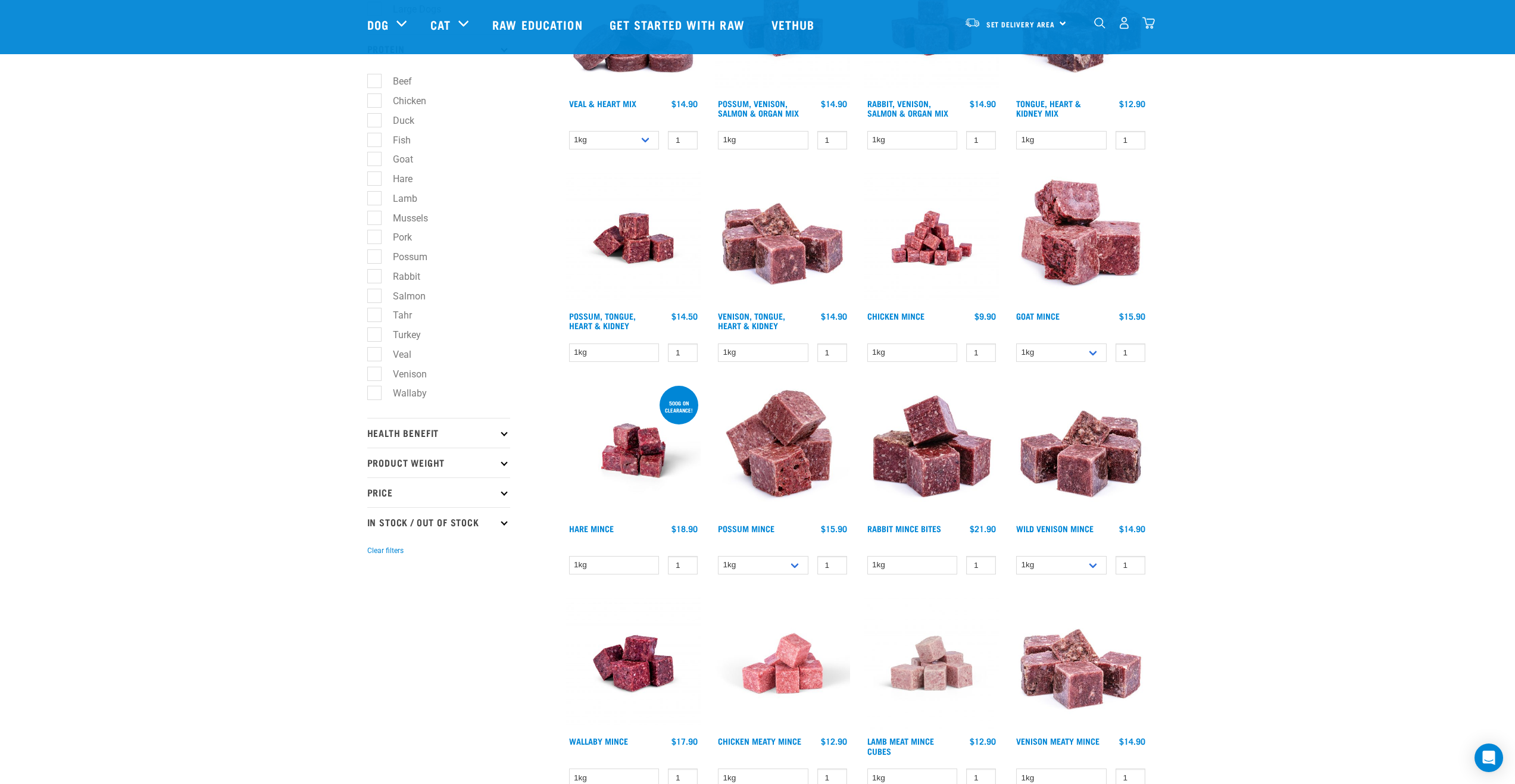
scroll to position [476, 0]
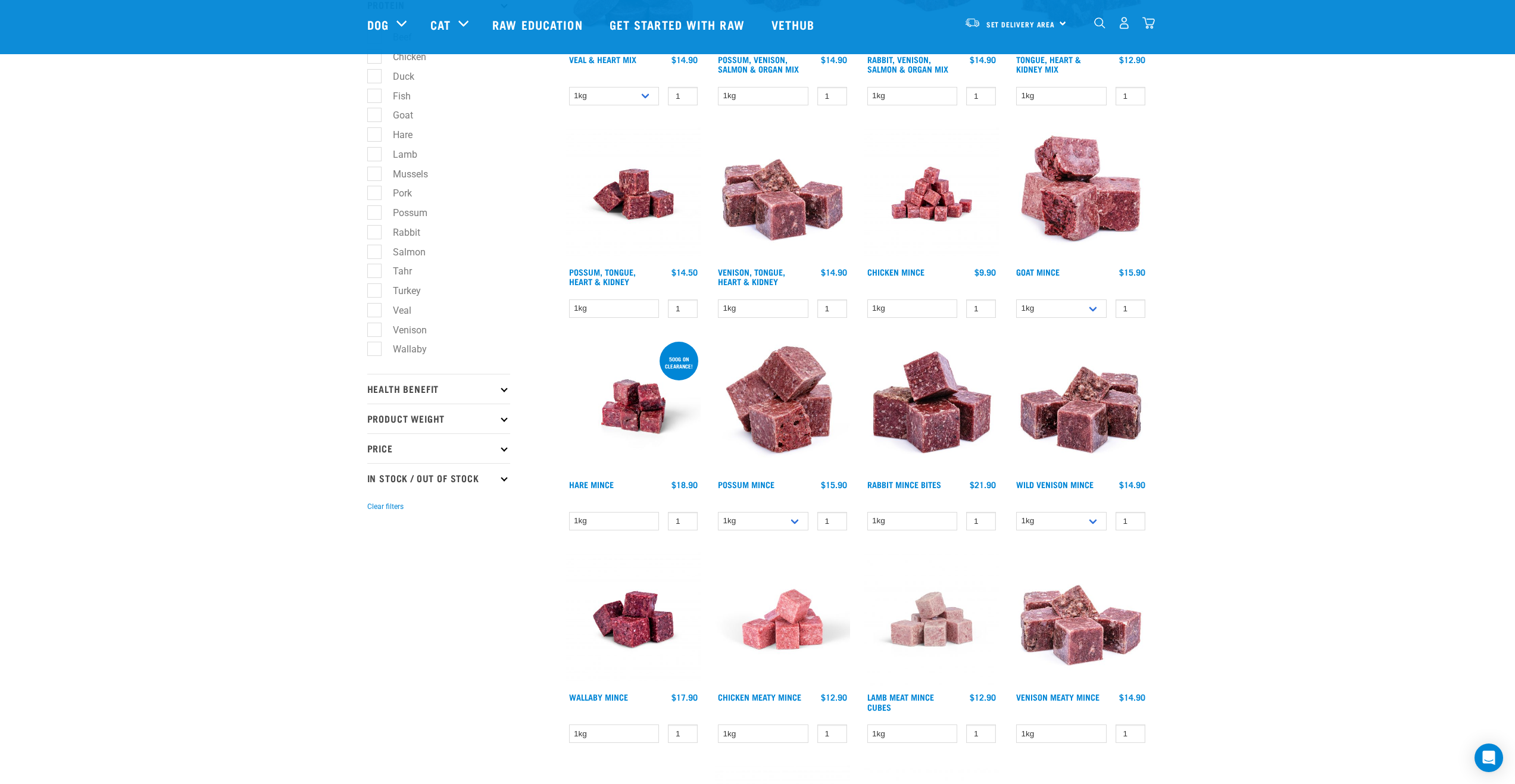
click at [504, 387] on icon at bounding box center [504, 388] width 6 height 6
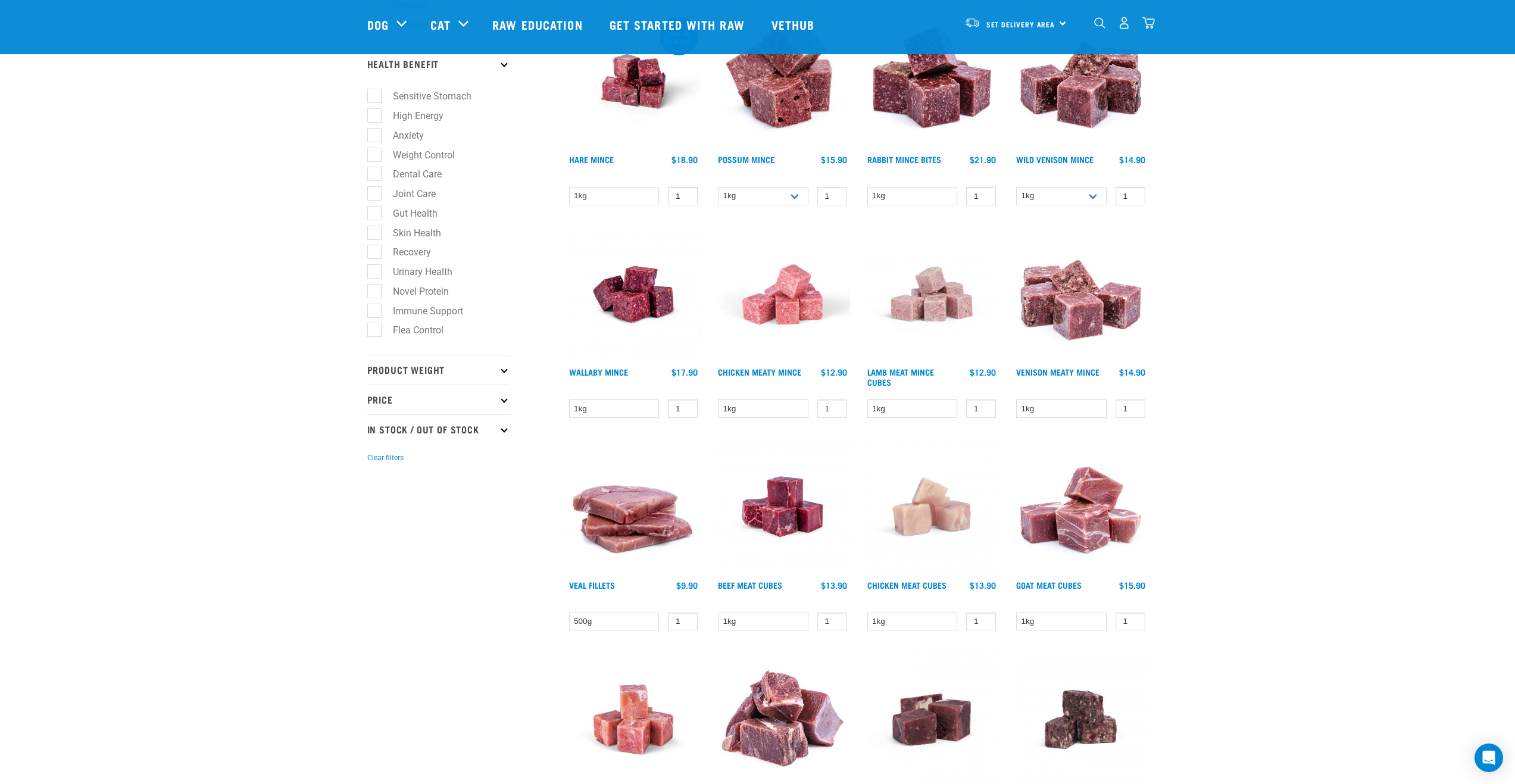
scroll to position [833, 0]
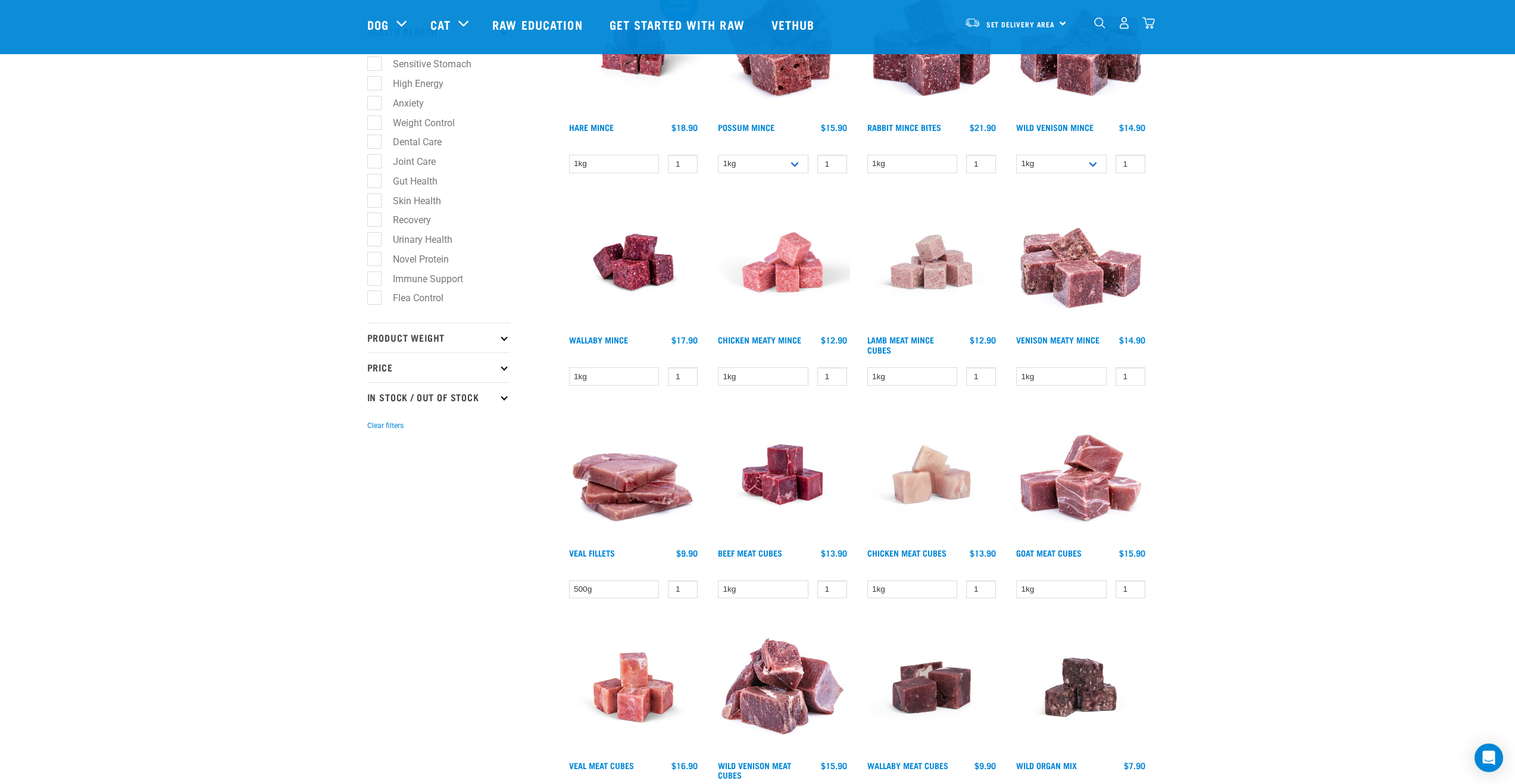
click at [508, 337] on p "Product Weight" at bounding box center [439, 337] width 143 height 30
click at [506, 485] on icon at bounding box center [504, 487] width 6 height 6
click at [508, 617] on p "In Stock / Out Of Stock" at bounding box center [439, 617] width 143 height 30
click at [1293, 299] on div "Start your pet’s raw journey today – take our quick pet questionnaire. Delivery…" at bounding box center [758, 124] width 1250 height 1915
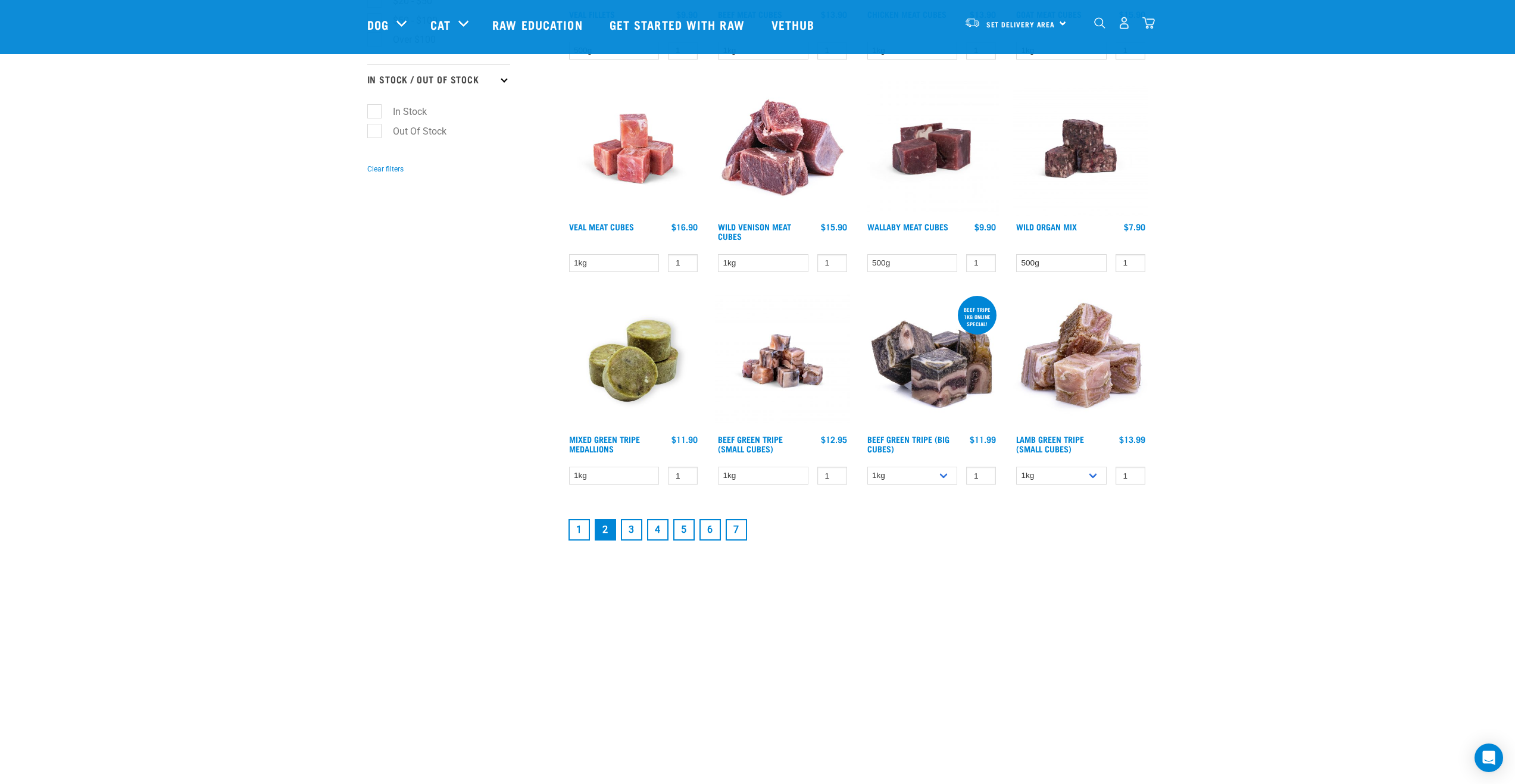
scroll to position [1428, 0]
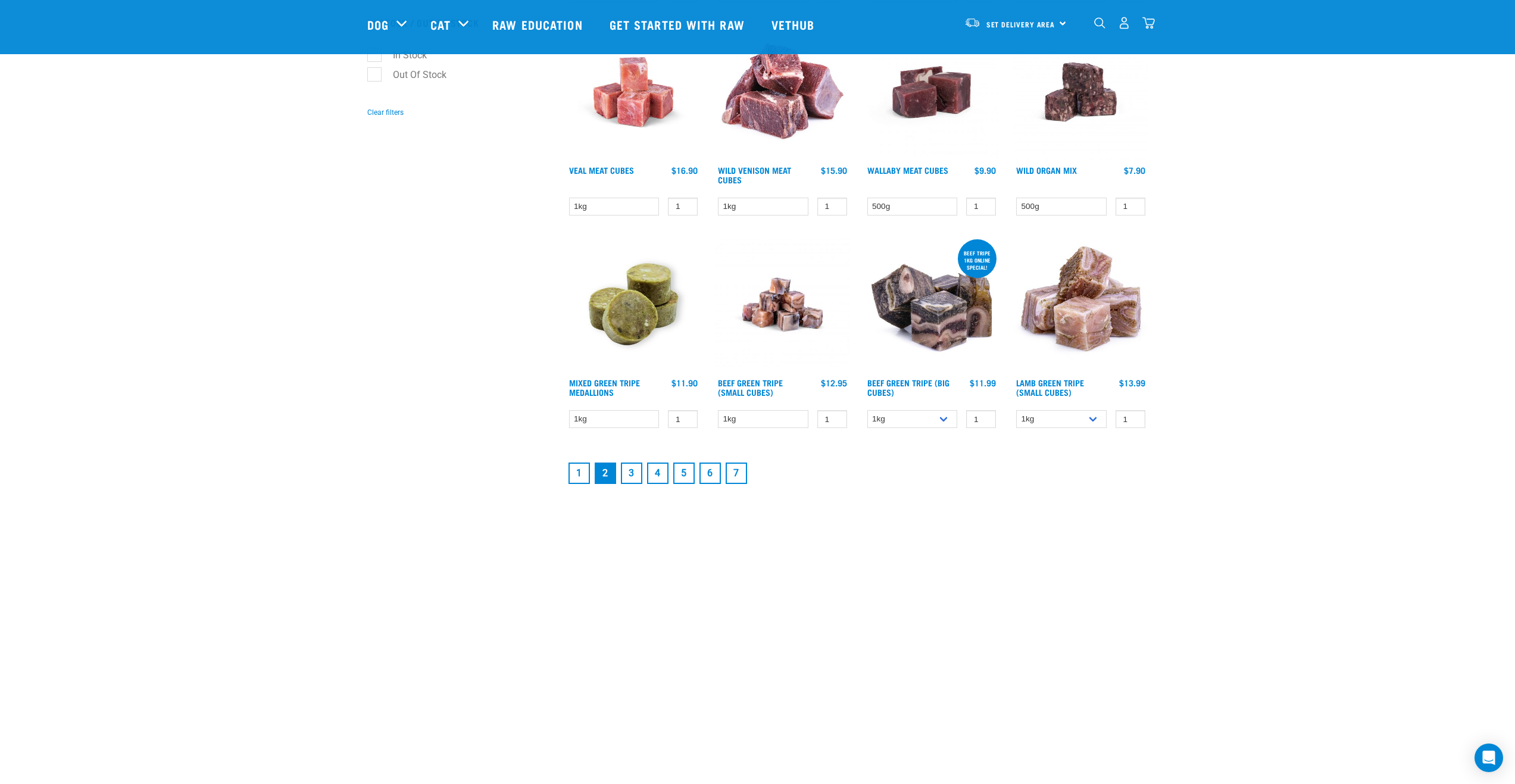
click at [631, 474] on link "3" at bounding box center [631, 473] width 22 height 22
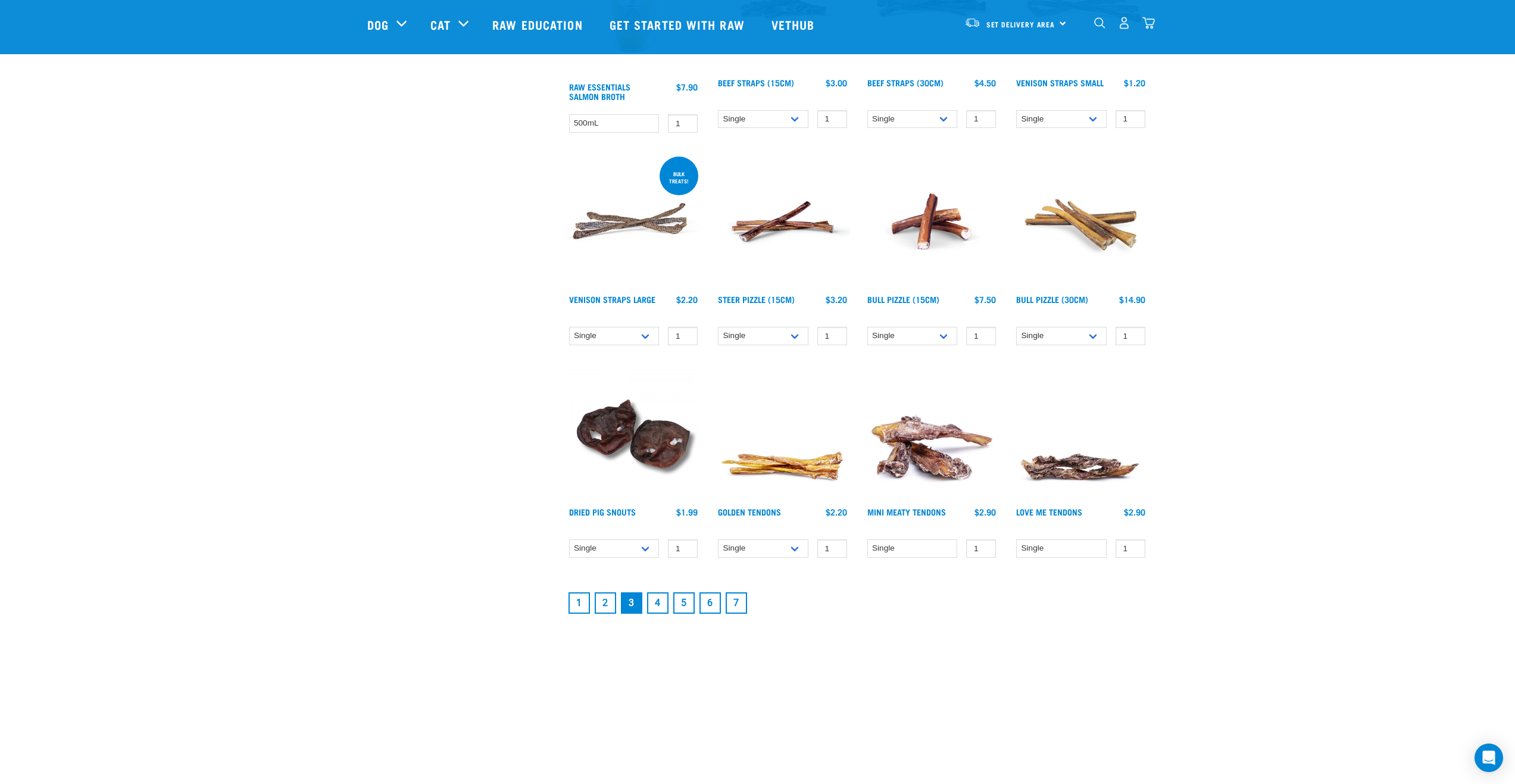
scroll to position [1310, 0]
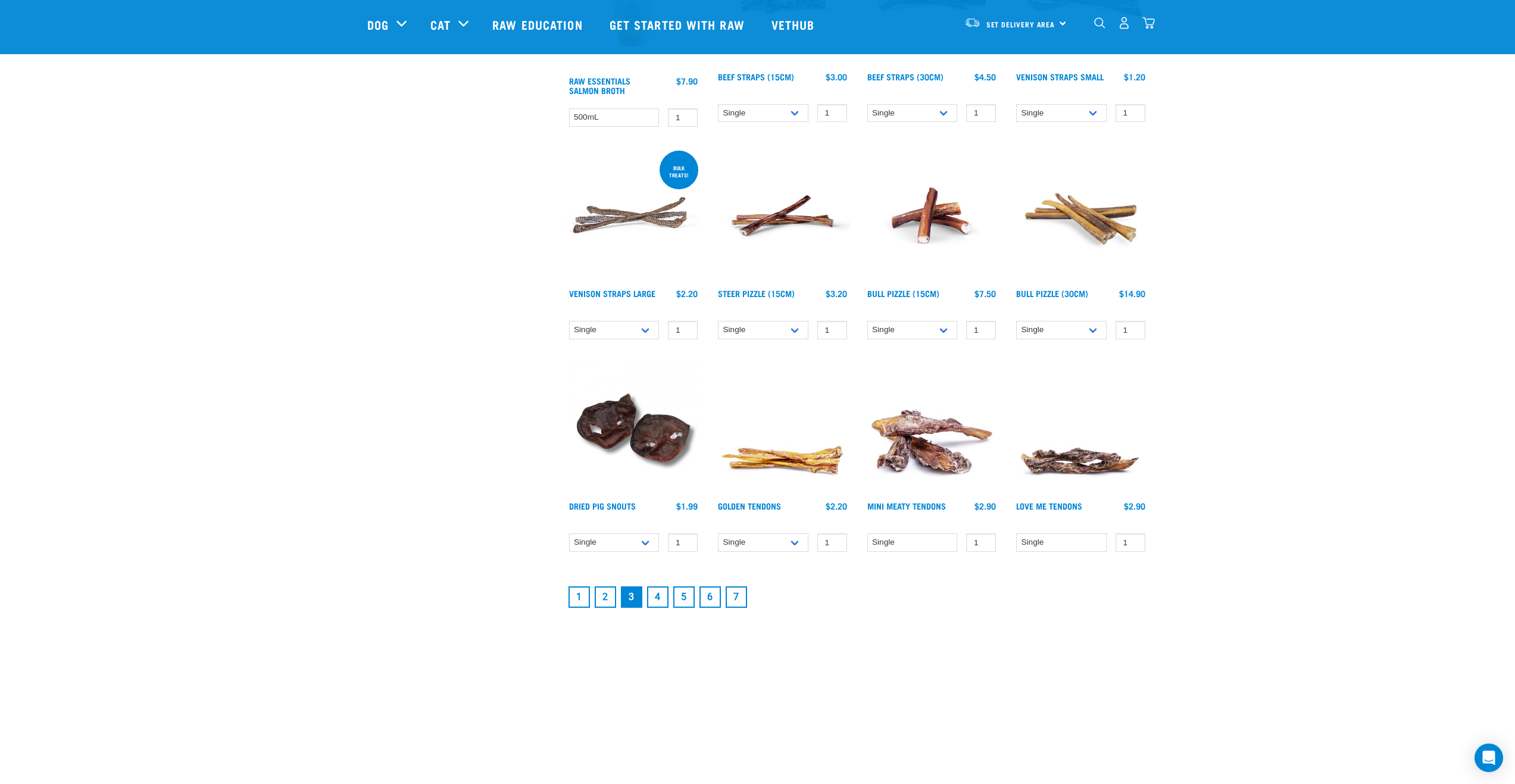
click at [656, 595] on link "4" at bounding box center [658, 597] width 22 height 22
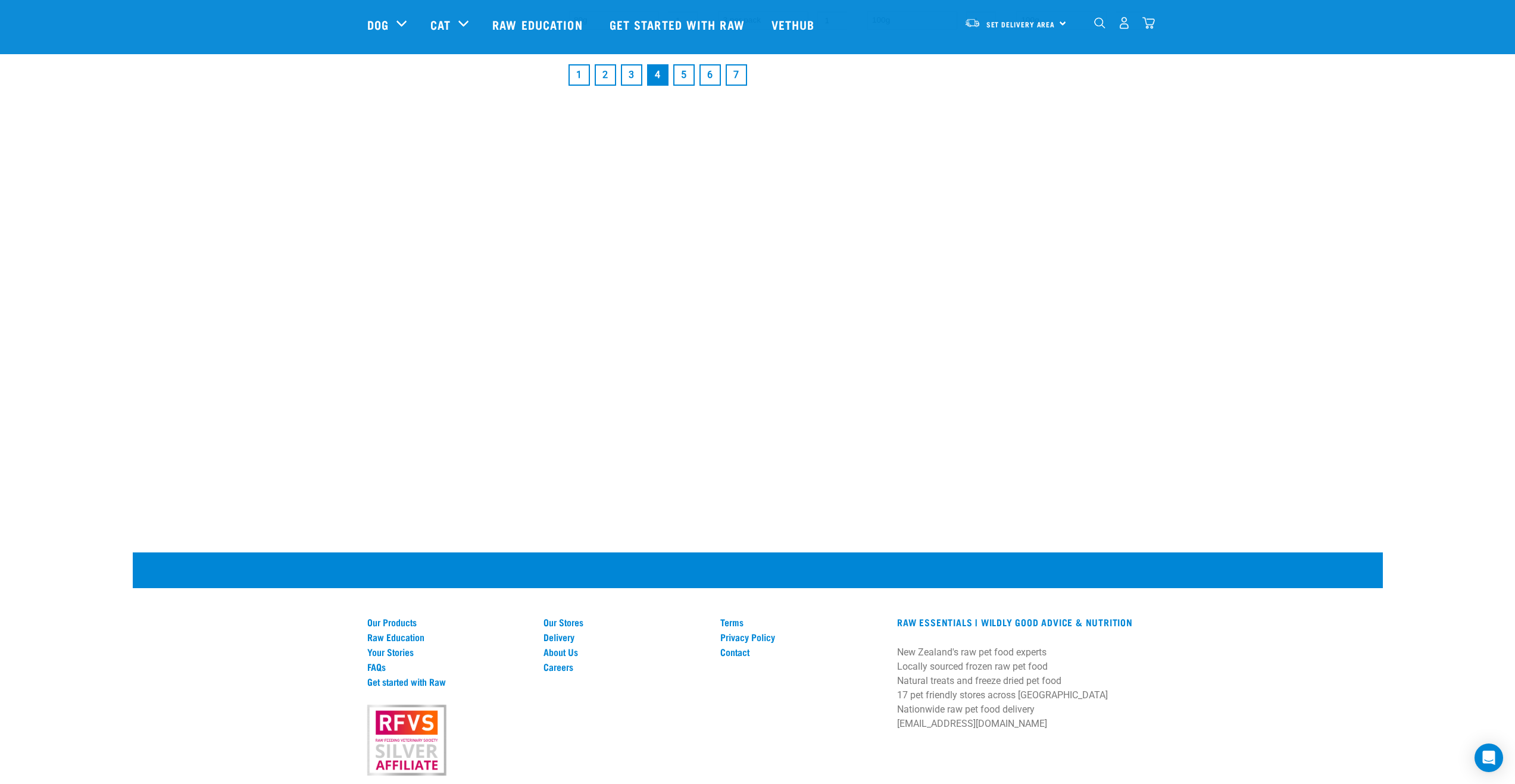
scroll to position [1833, 0]
